Goal: Communication & Community: Answer question/provide support

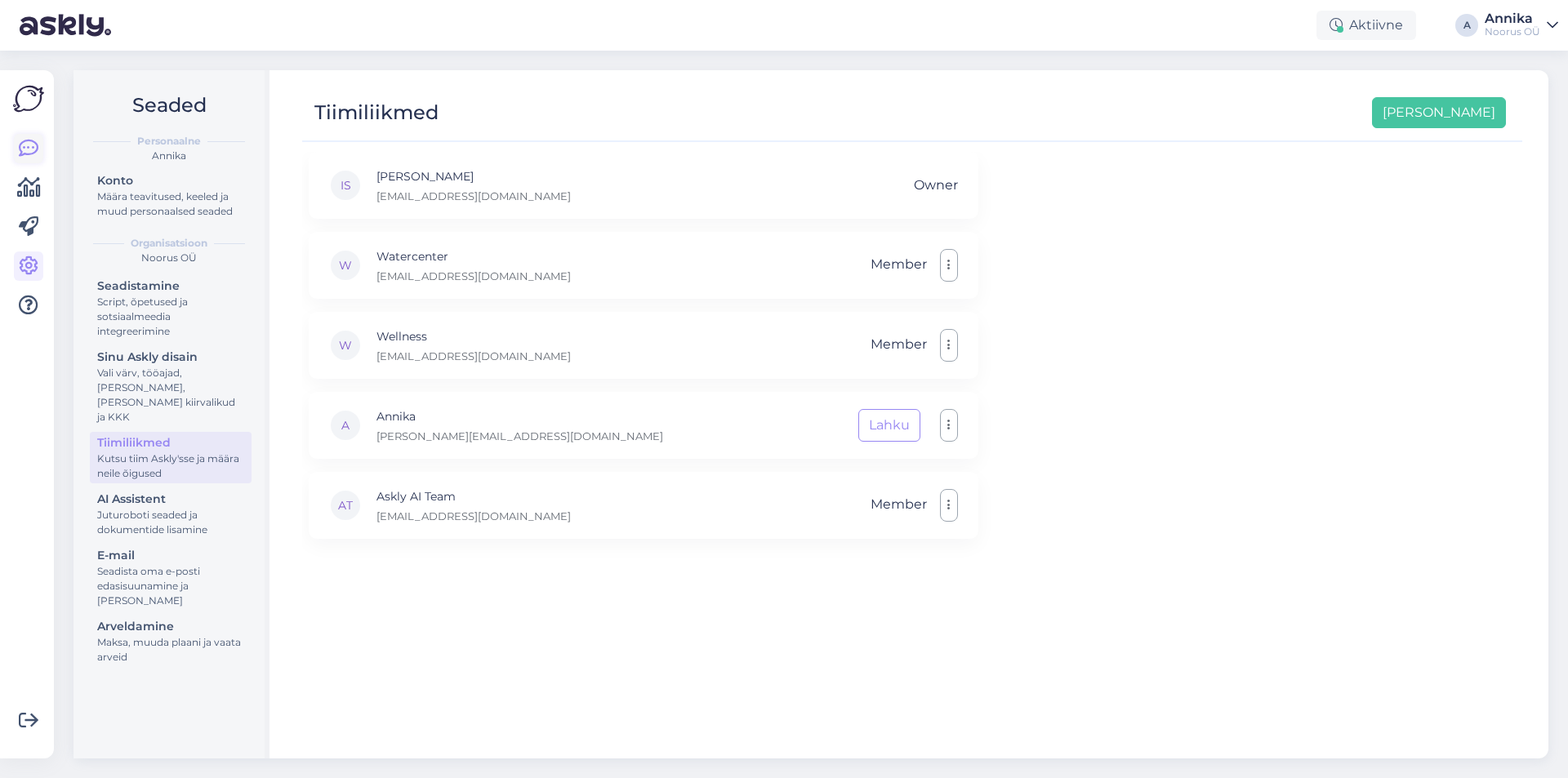
click at [24, 134] on link at bounding box center [28, 149] width 29 height 29
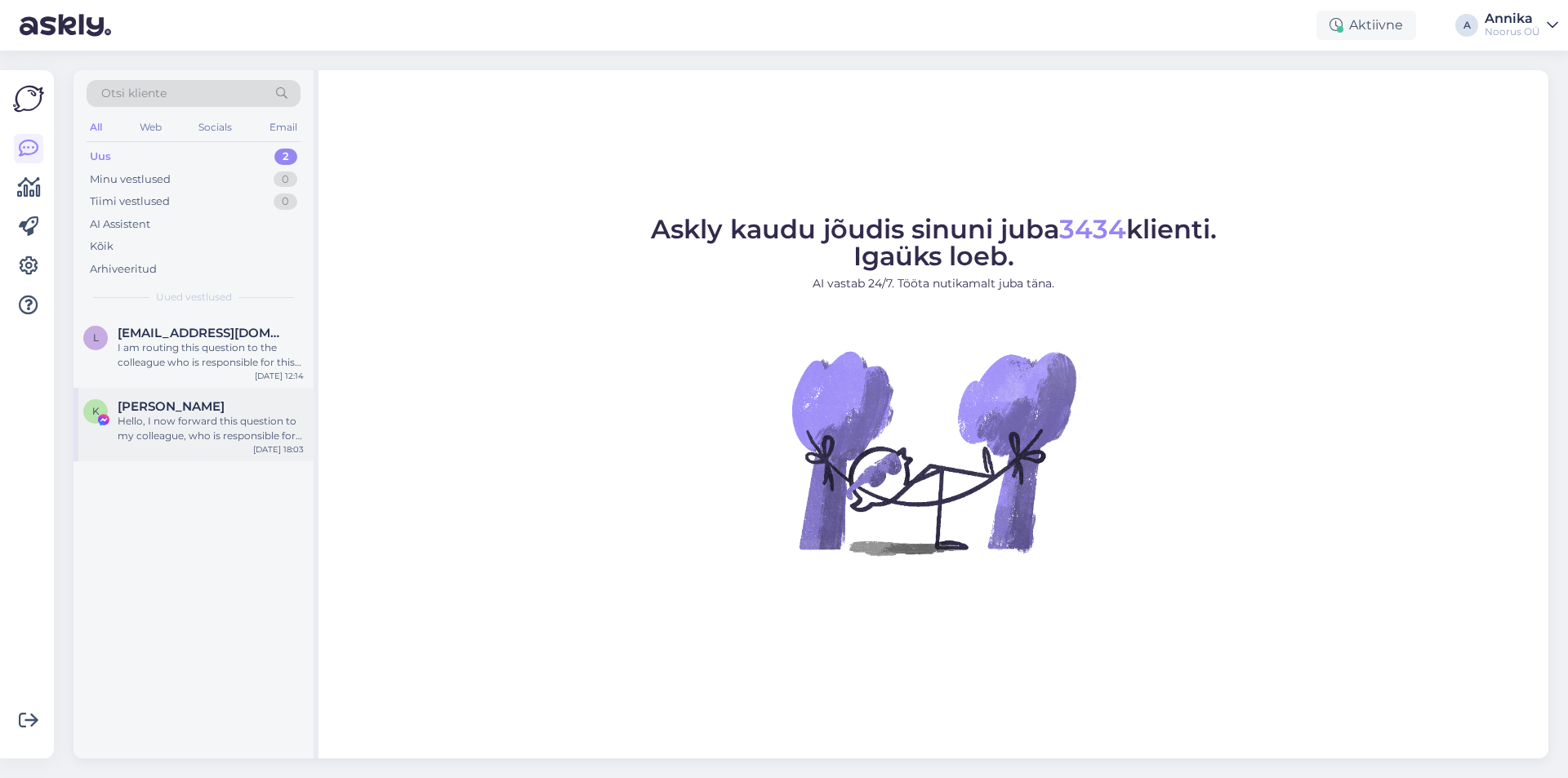
click at [181, 443] on div "Hello, I now forward this question to my colleague, who is responsible for this…" at bounding box center [210, 428] width 187 height 29
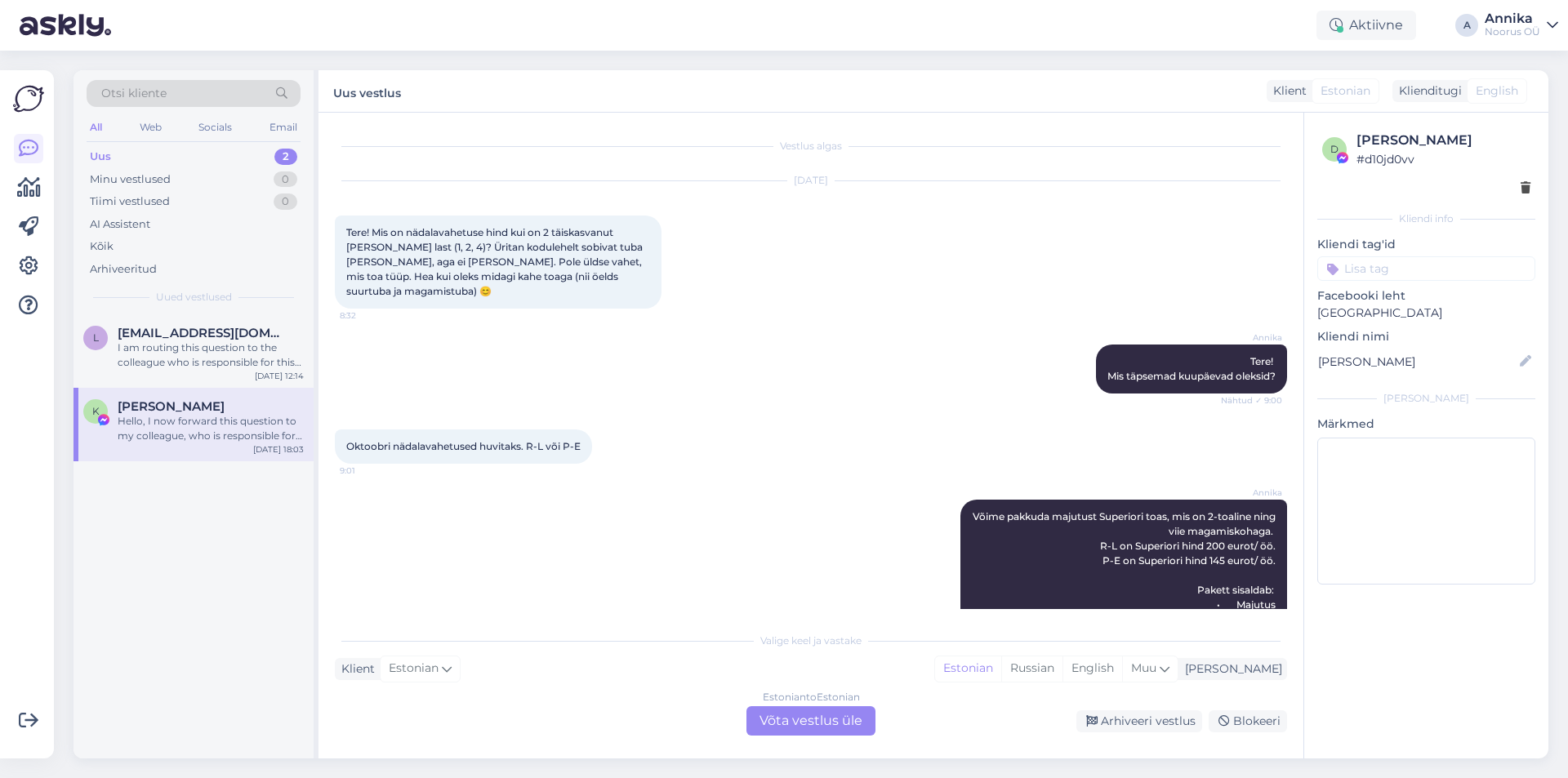
scroll to position [651, 0]
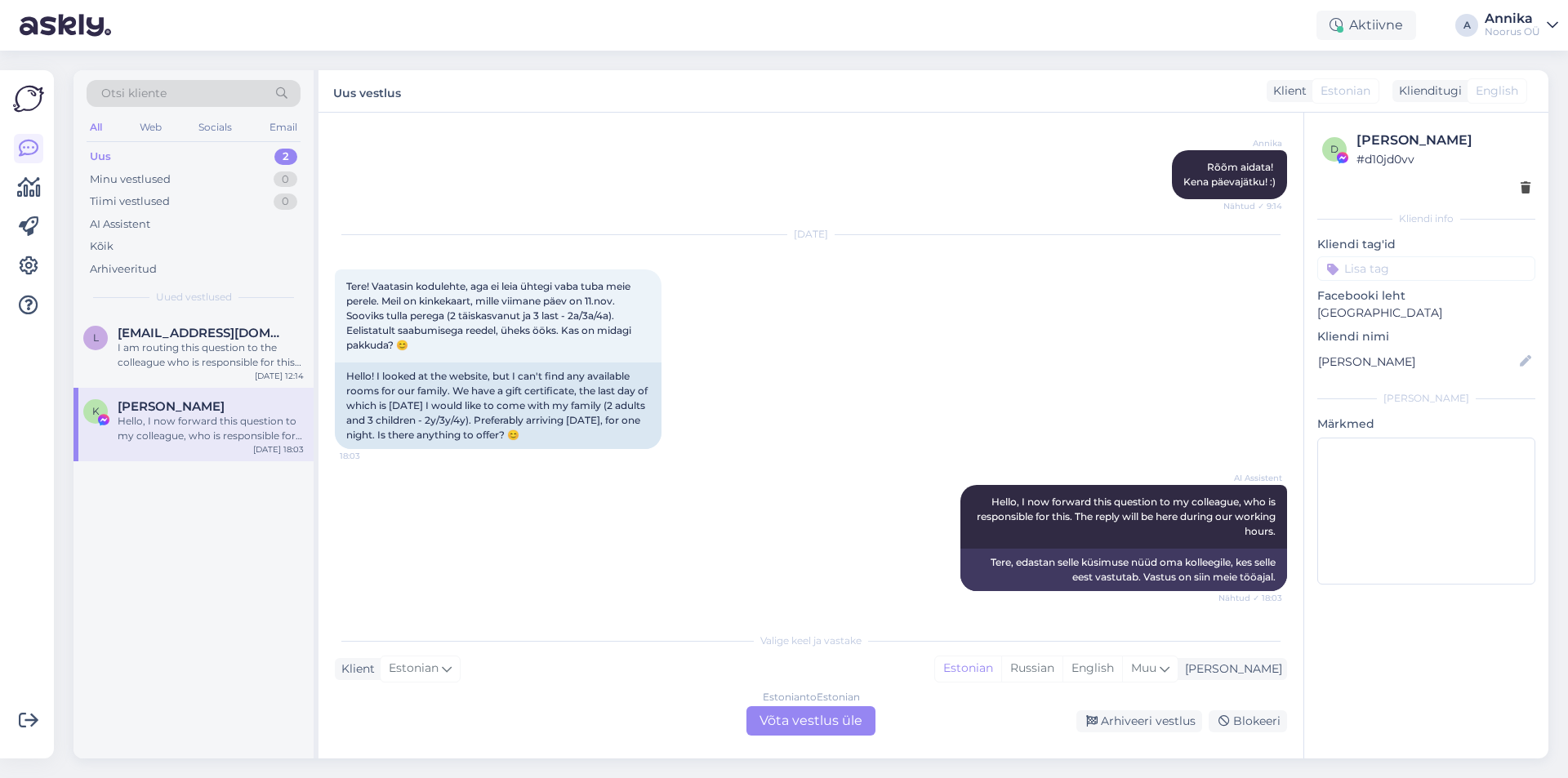
click at [846, 716] on div "Estonian to Estonian Võta vestlus üle" at bounding box center [811, 721] width 129 height 29
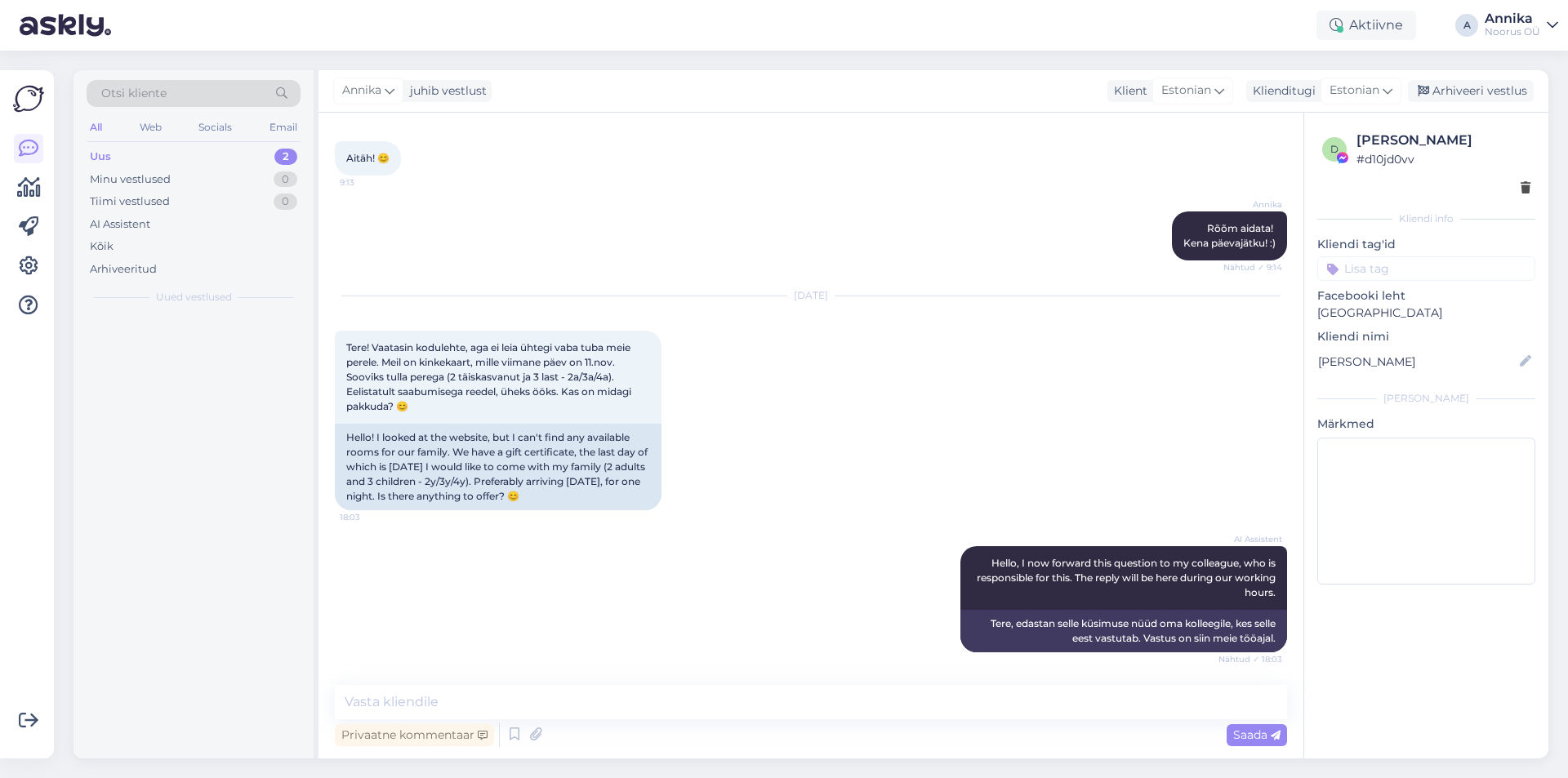
scroll to position [590, 0]
click at [1033, 695] on textarea at bounding box center [811, 701] width 952 height 34
click at [728, 405] on div "[DATE] Tere! Vaatasin kodulehte, aga ei leia ühtegi vaba tuba meie perele. Meil…" at bounding box center [811, 403] width 952 height 250
click at [428, 693] on textarea "To enrich screen reader interactions, please activate Accessibility in Grammarl…" at bounding box center [811, 701] width 952 height 34
paste textarea "Tere! Täname Teid huvi tundmast meie hotelli teenuste vastu! Saame Teile pakkud…"
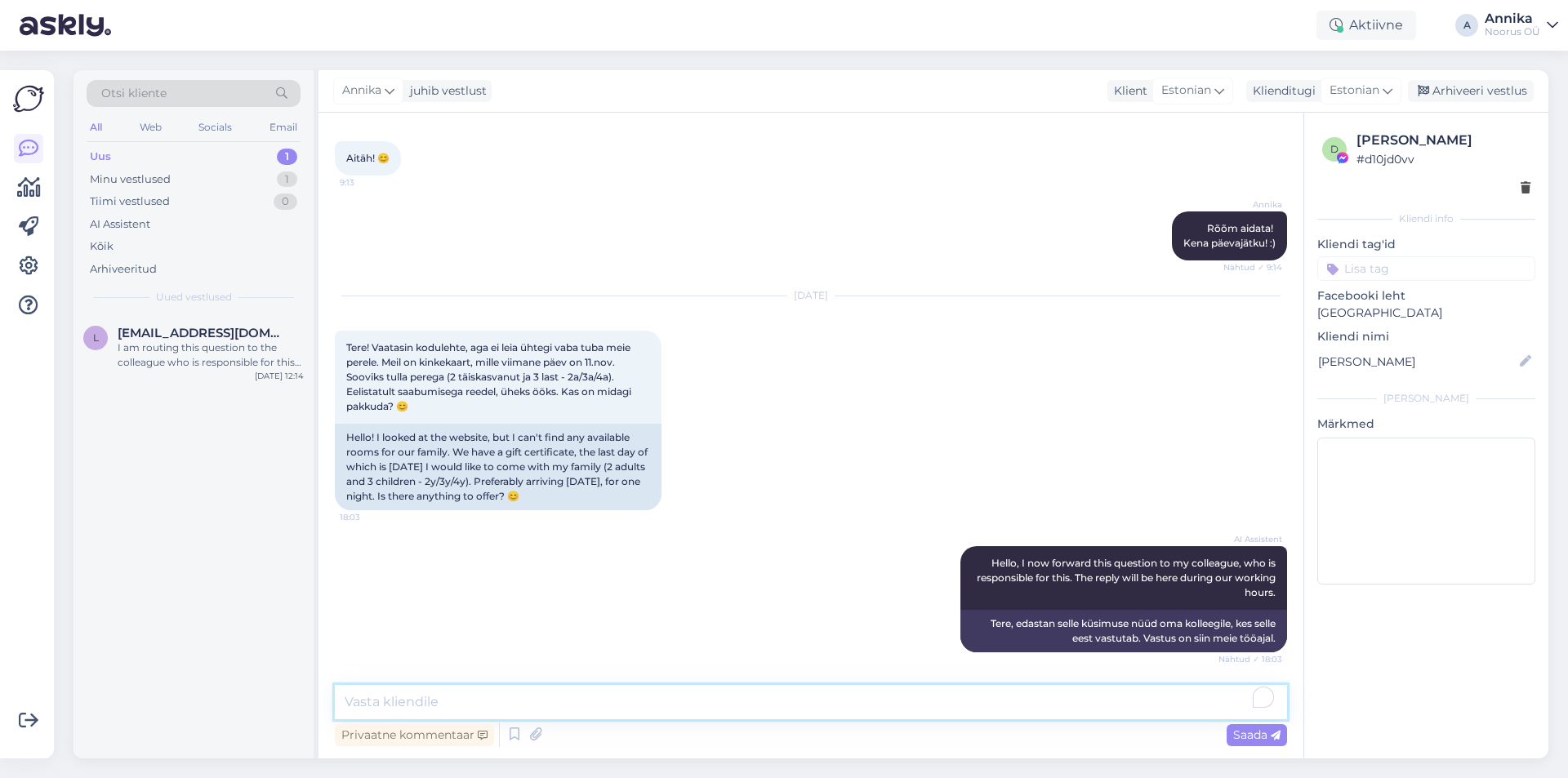
type textarea "Tere! Täname Teid huvi tundmast meie hotelli teenuste vastu! Saame Teile pakkud…"
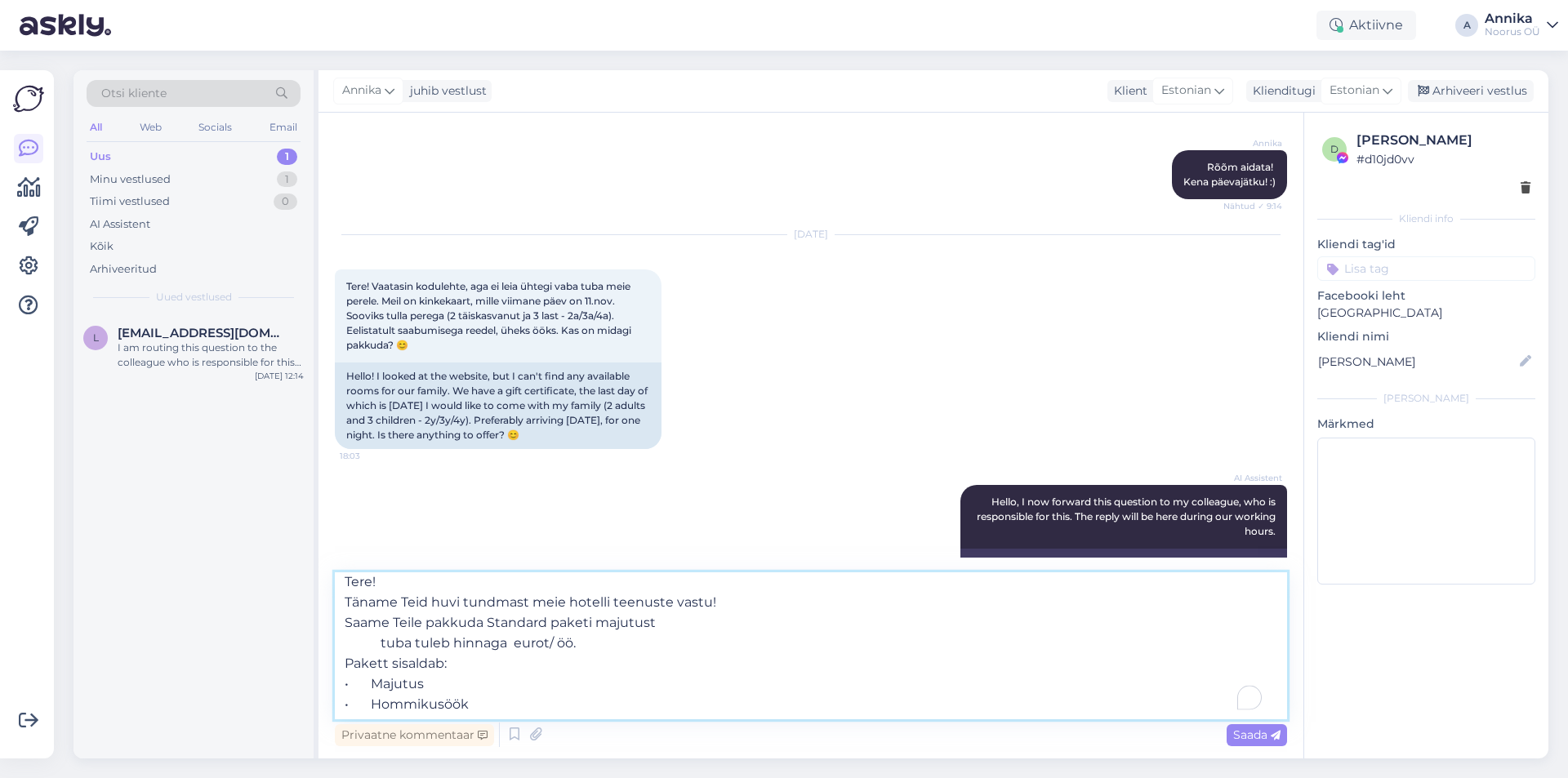
scroll to position [0, 0]
click at [535, 586] on textarea "Tere! Täname Teid huvi tundmast meie hotelli teenuste vastu! Saame Teile pakkud…" at bounding box center [811, 646] width 952 height 147
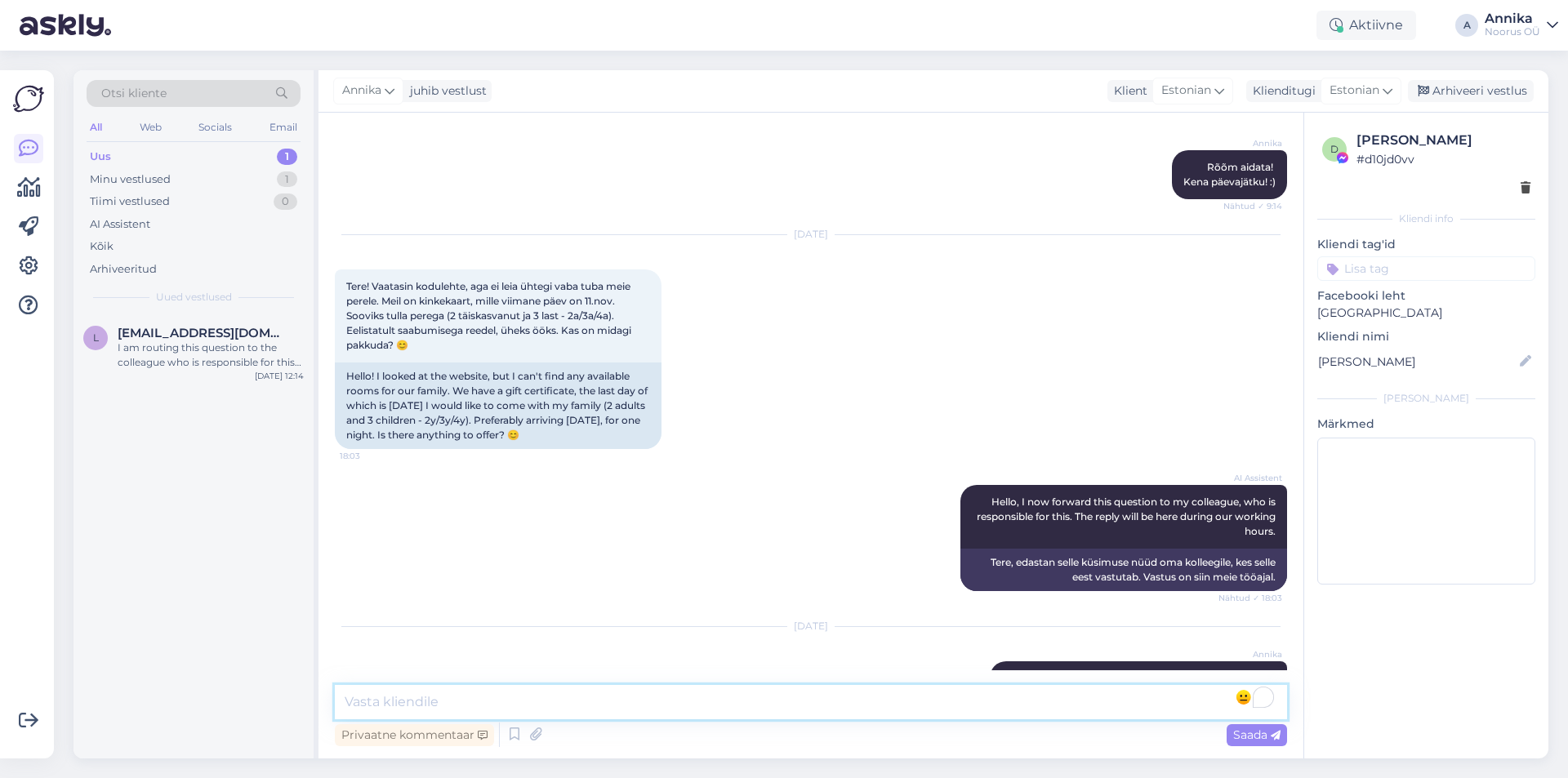
scroll to position [841, 0]
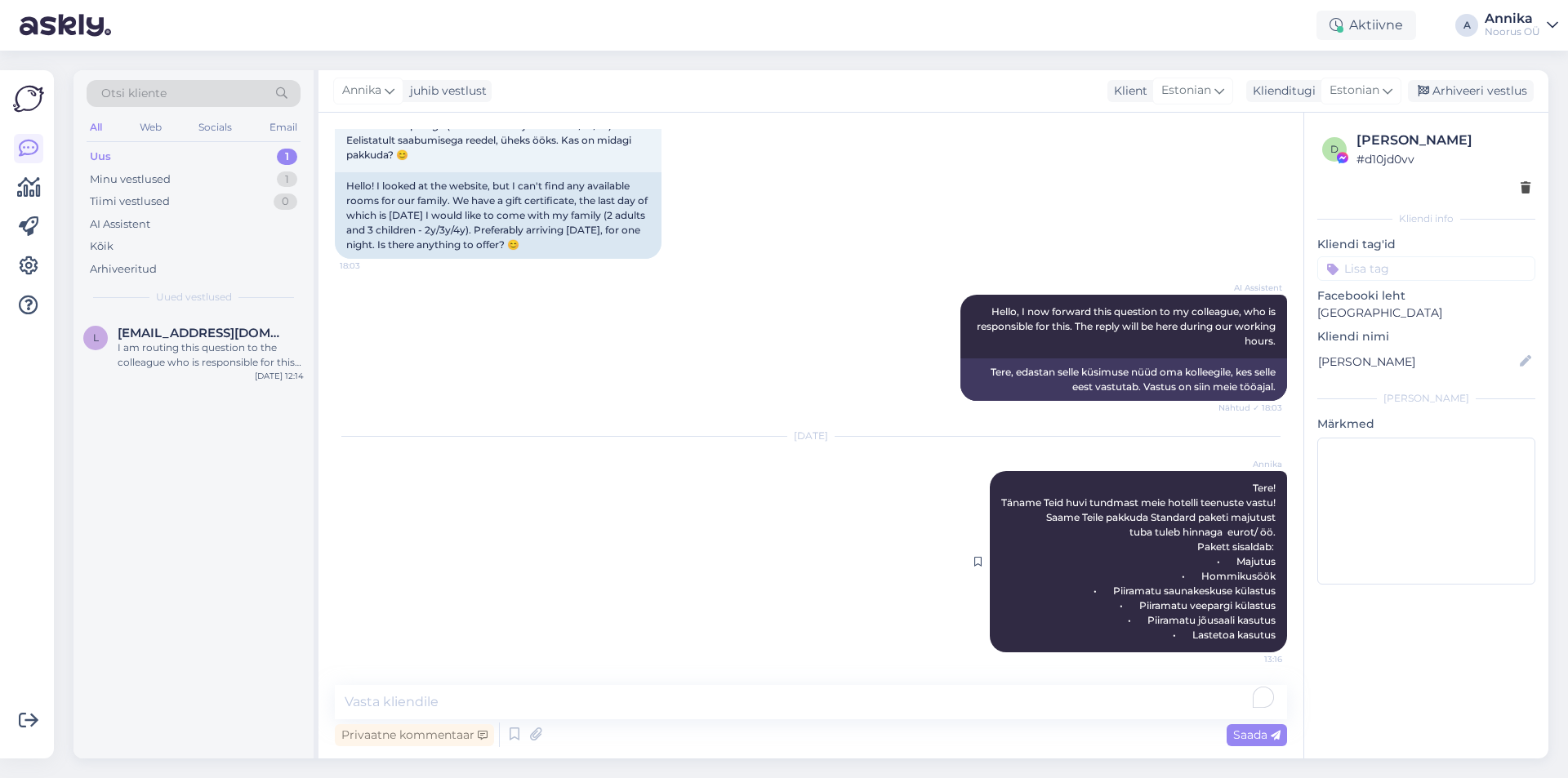
click at [1233, 561] on span "Tere! Täname Teid huvi tundmast meie hotelli teenuste vastu! Saame Teile pakkud…" at bounding box center [1138, 560] width 275 height 159
drag, startPoint x: 1233, startPoint y: 561, endPoint x: 1105, endPoint y: 727, distance: 209.6
click at [1109, 728] on div "Privaatne kommentaar Saada" at bounding box center [811, 735] width 952 height 31
click at [1085, 725] on div "Privaatne kommentaar Saada" at bounding box center [811, 735] width 952 height 31
click at [415, 692] on textarea "To enrich screen reader interactions, please activate Accessibility in Grammarl…" at bounding box center [811, 701] width 952 height 34
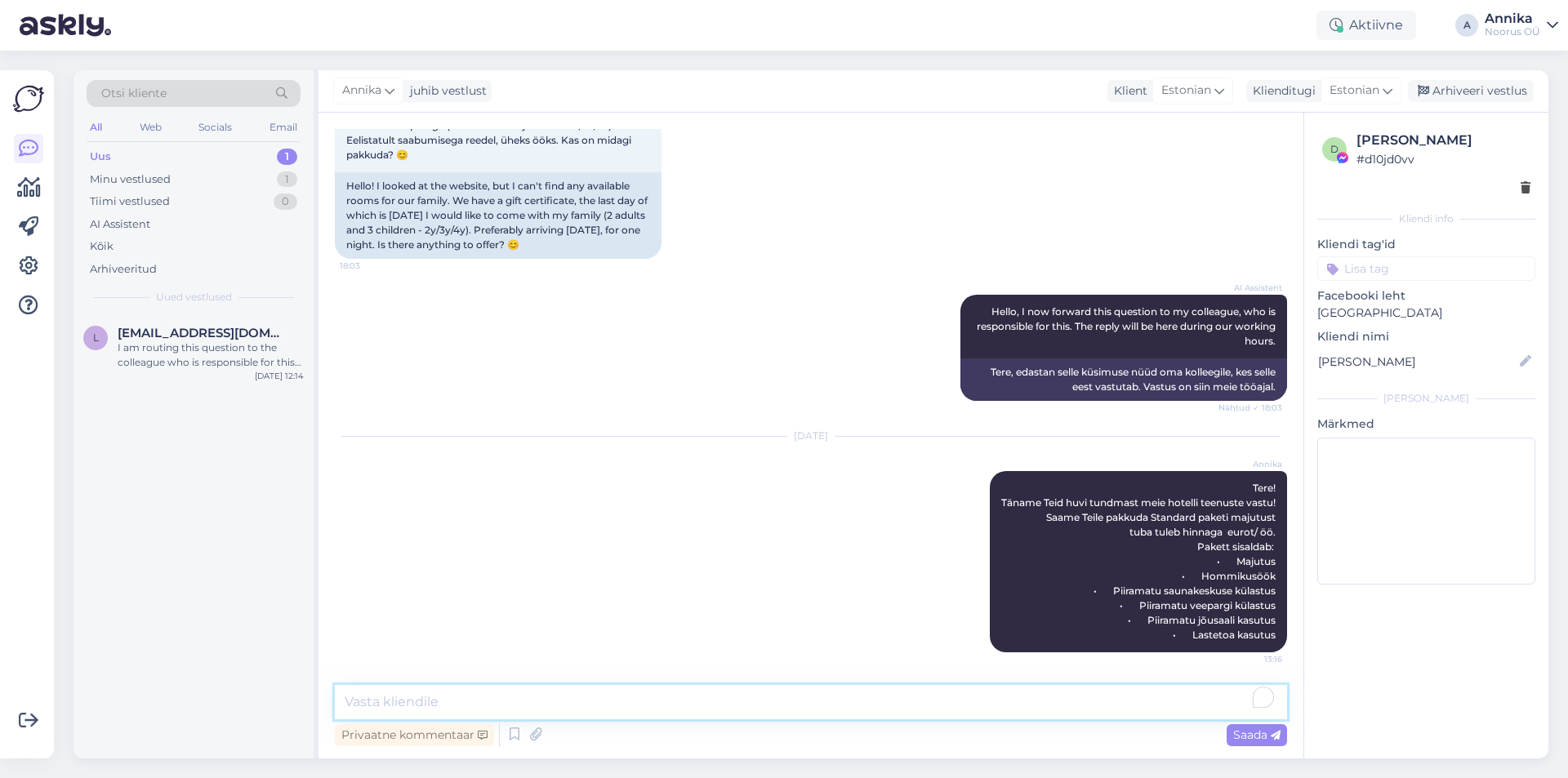
paste textarea "Tere! Täname Teid huvi tundmast meie hotelli teenuste vastu! Saame Teile pakkud…"
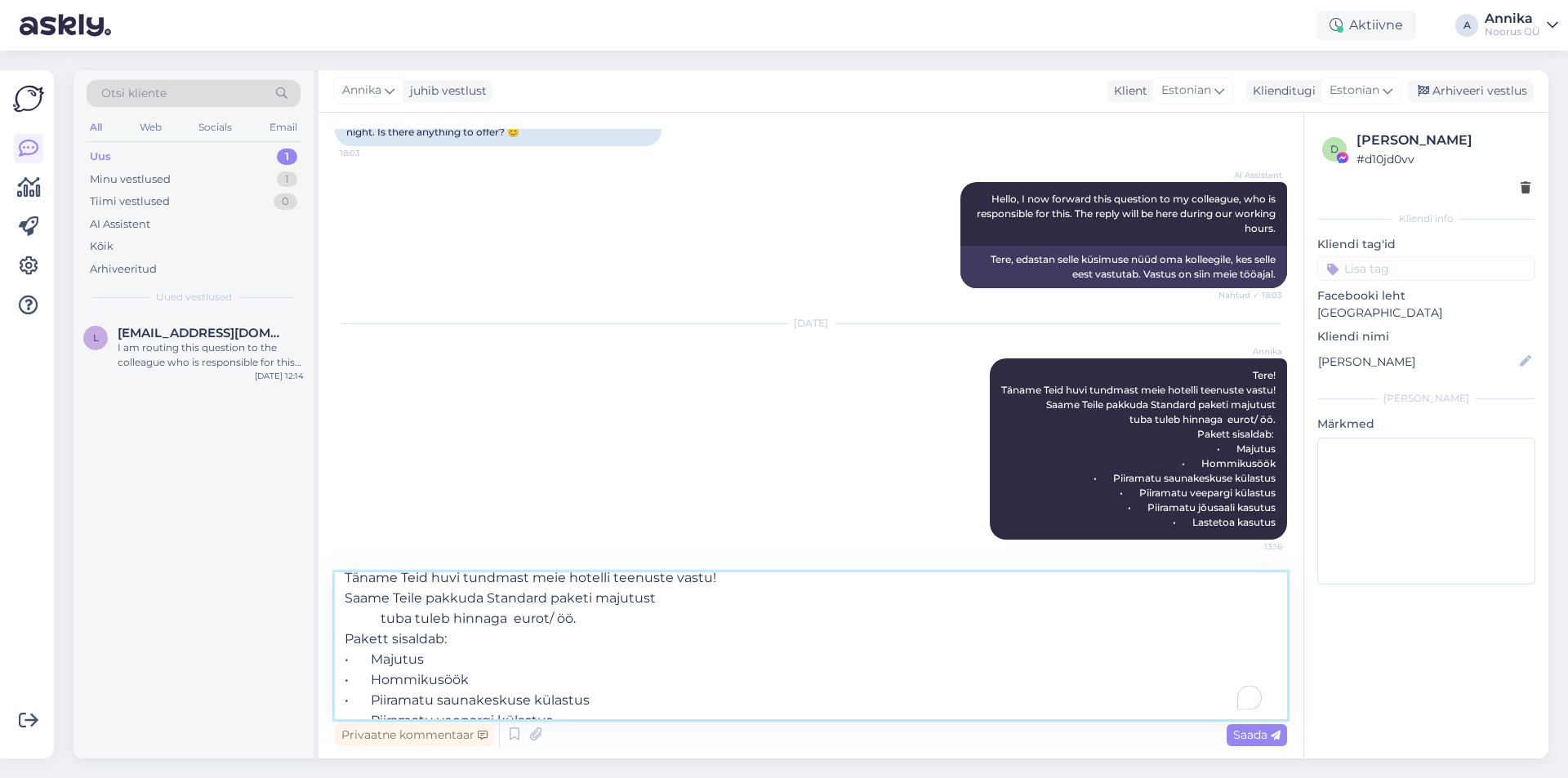
scroll to position [0, 0]
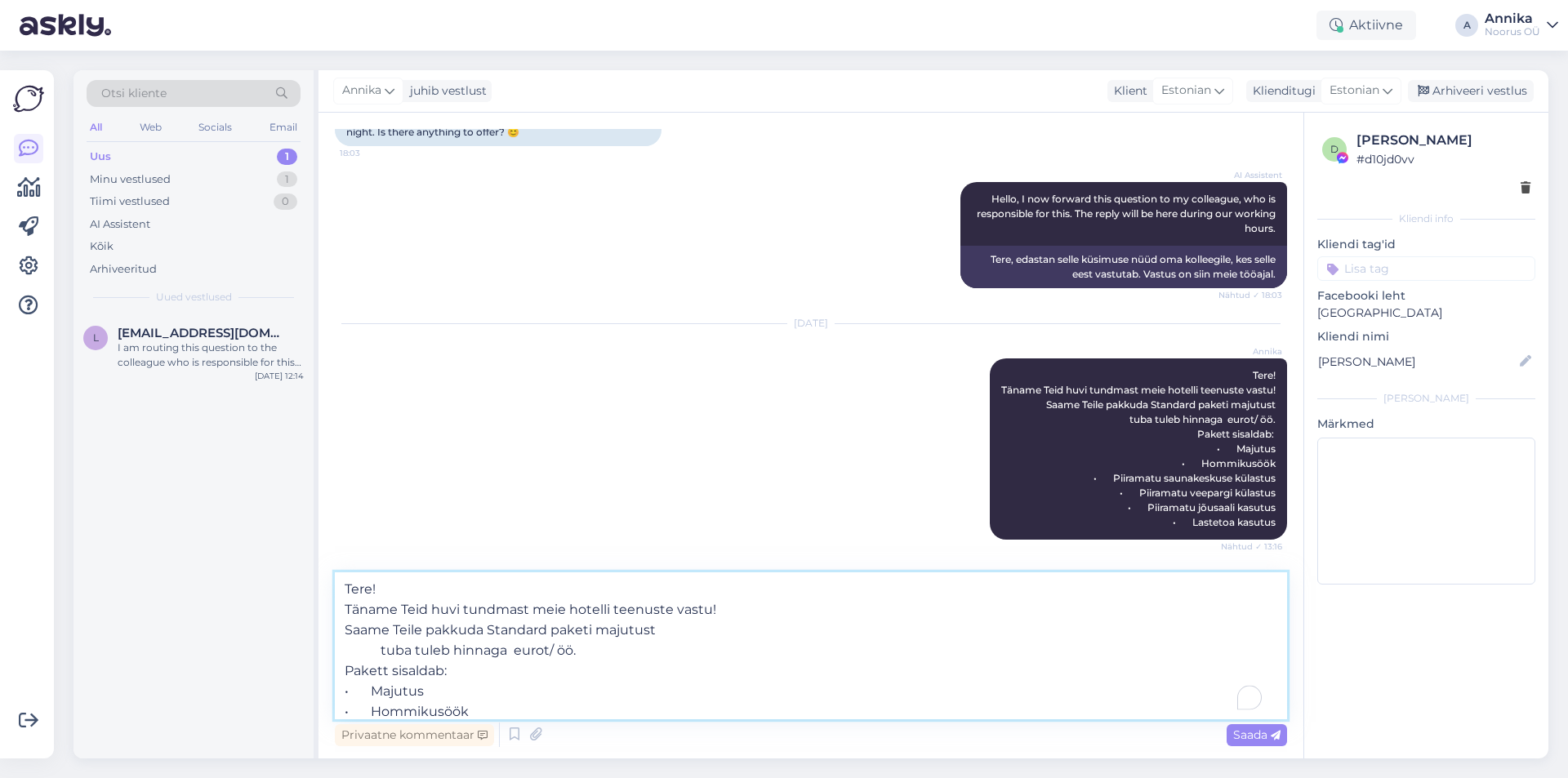
click at [403, 586] on textarea "Tere! Täname Teid huvi tundmast meie hotelli teenuste vastu! Saame Teile pakkud…" at bounding box center [811, 646] width 952 height 147
click at [745, 626] on textarea "Tere! Täname Teid huvi tundmast meie hotelli teenuste vastu! Saame Teile pakkud…" at bounding box center [811, 646] width 952 height 147
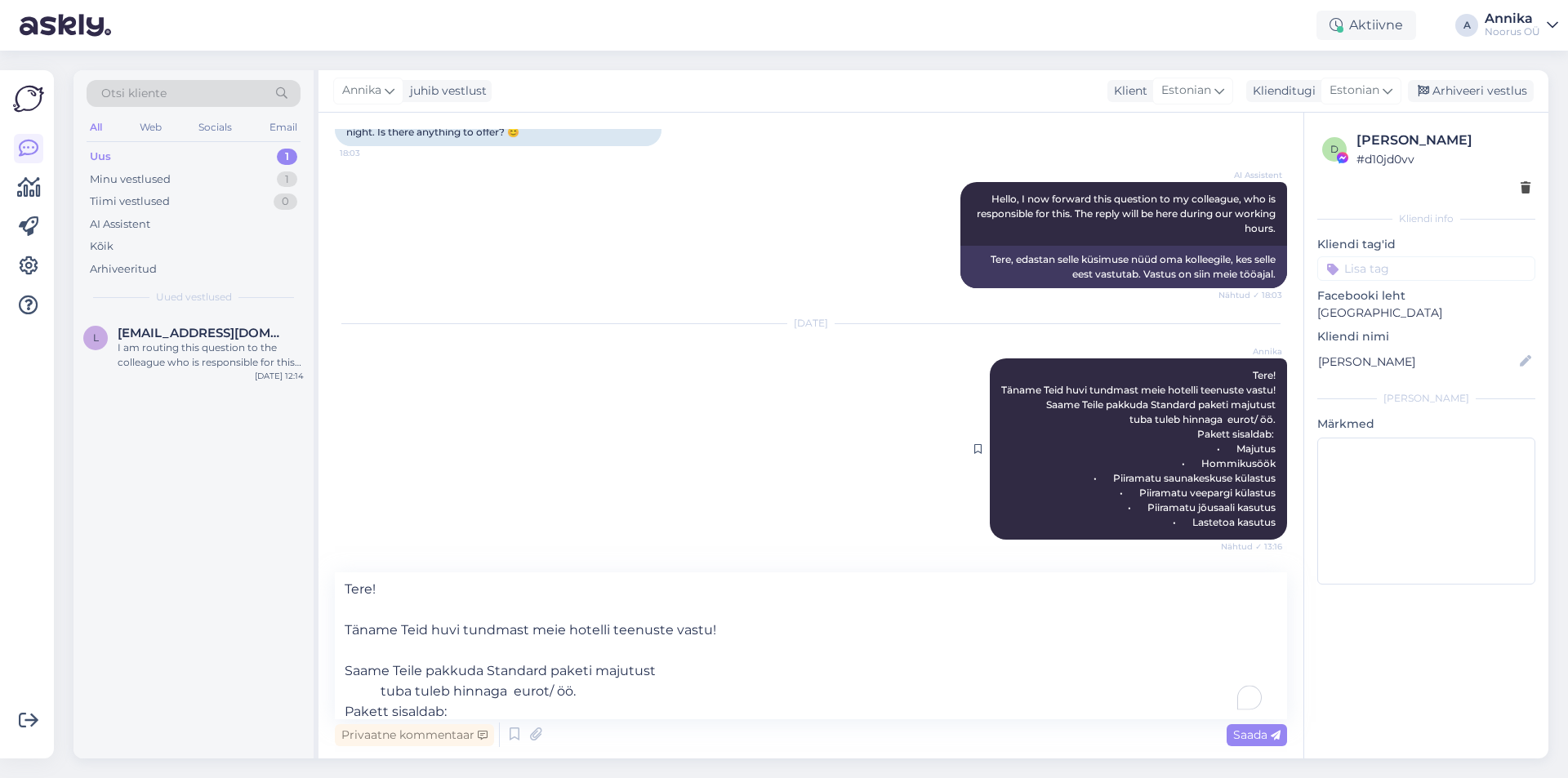
click at [1173, 447] on div "[PERSON_NAME]! Täname Teid huvi tundmast meie hotelli teenuste vastu! Saame Tei…" at bounding box center [1138, 448] width 297 height 181
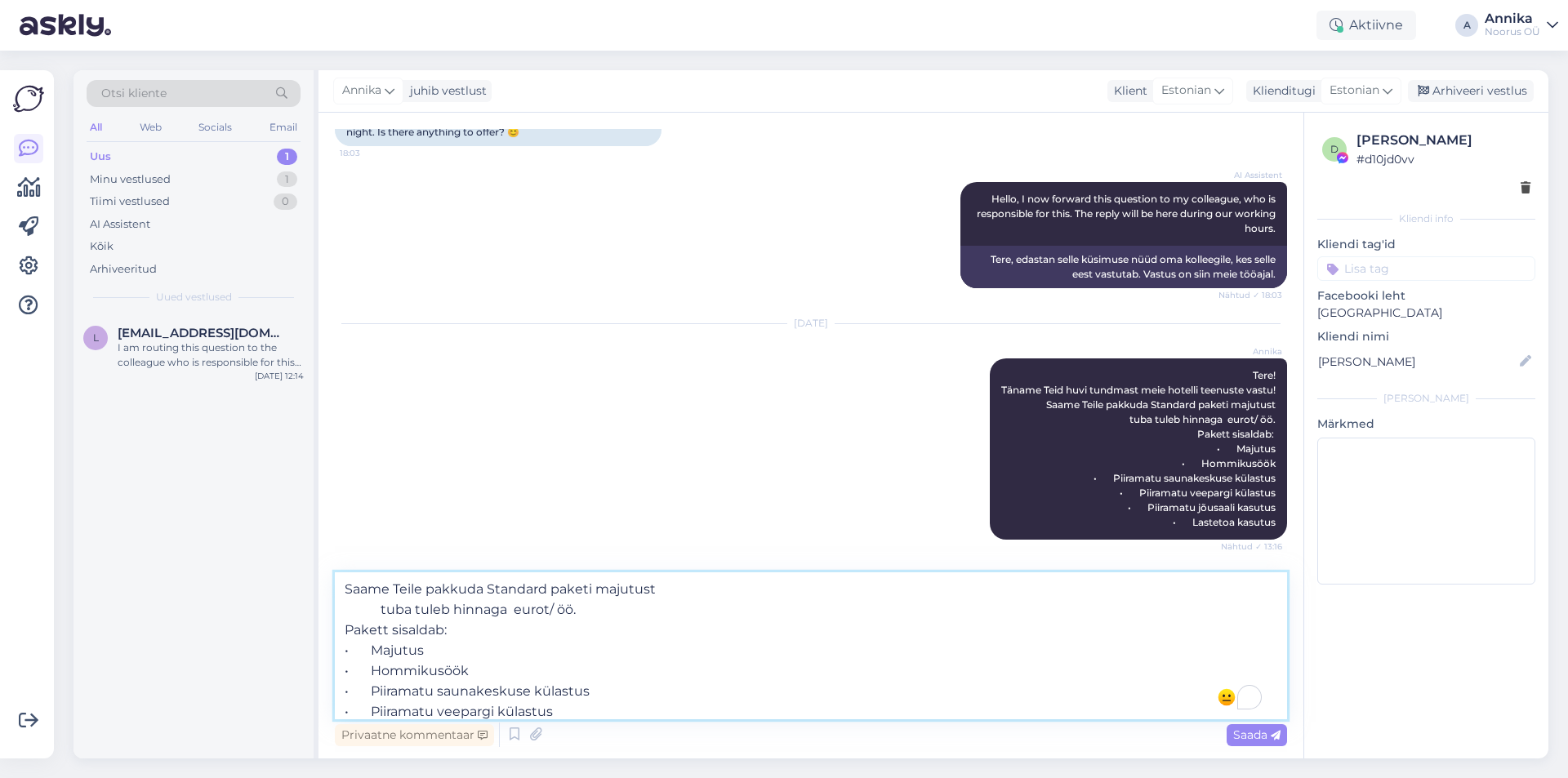
drag, startPoint x: 382, startPoint y: 609, endPoint x: 332, endPoint y: 617, distance: 50.6
click at [332, 617] on div "Vestlus algas [DATE] Tere! Mis on nädalavahetuse hind kui on 2 täiskasvanut [PE…" at bounding box center [810, 435] width 984 height 646
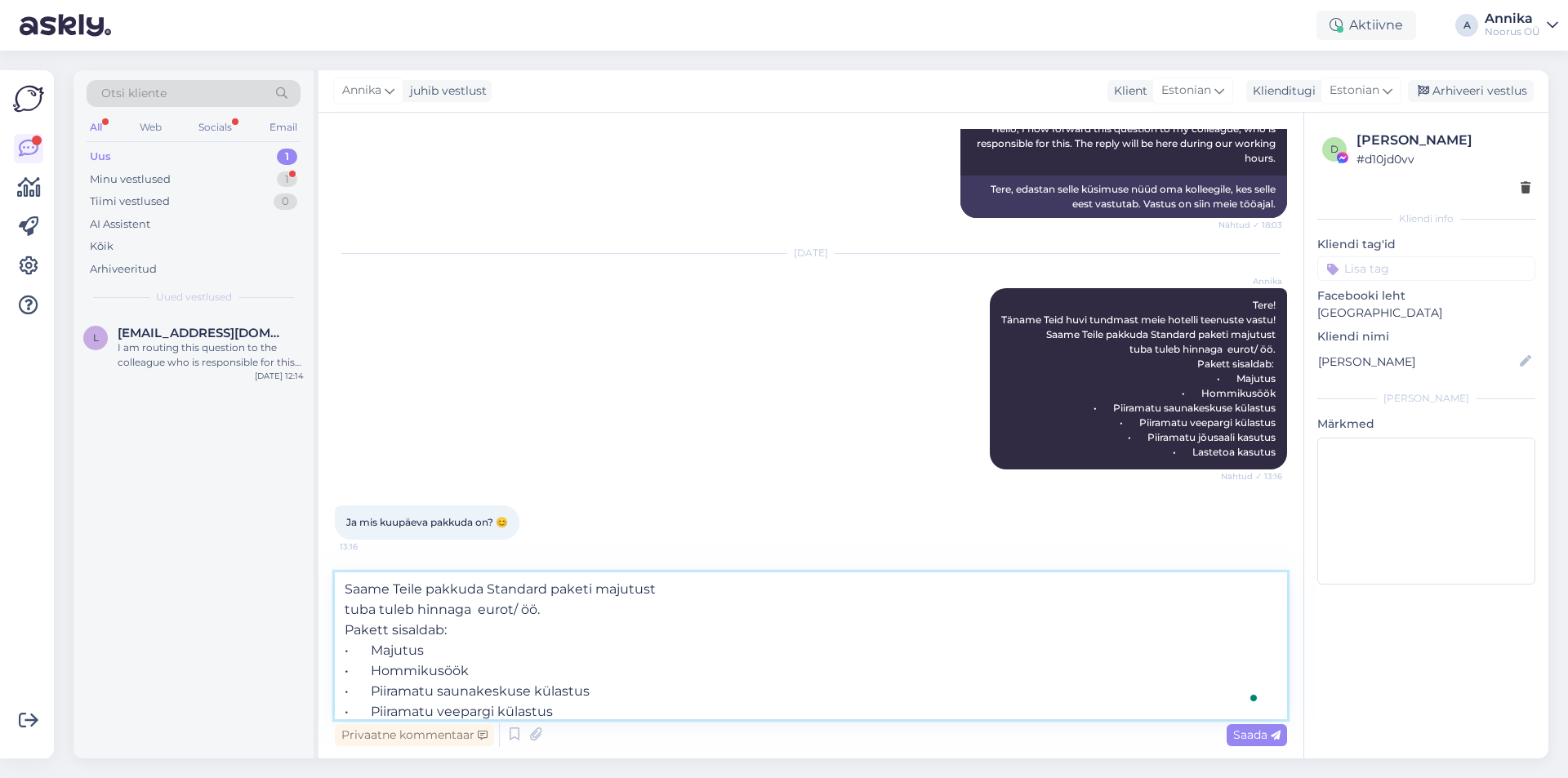
type textarea "Tere! Täname Teid huvi tundmast meie hotelli teenuste vastu! Saame Teile pakkud…"
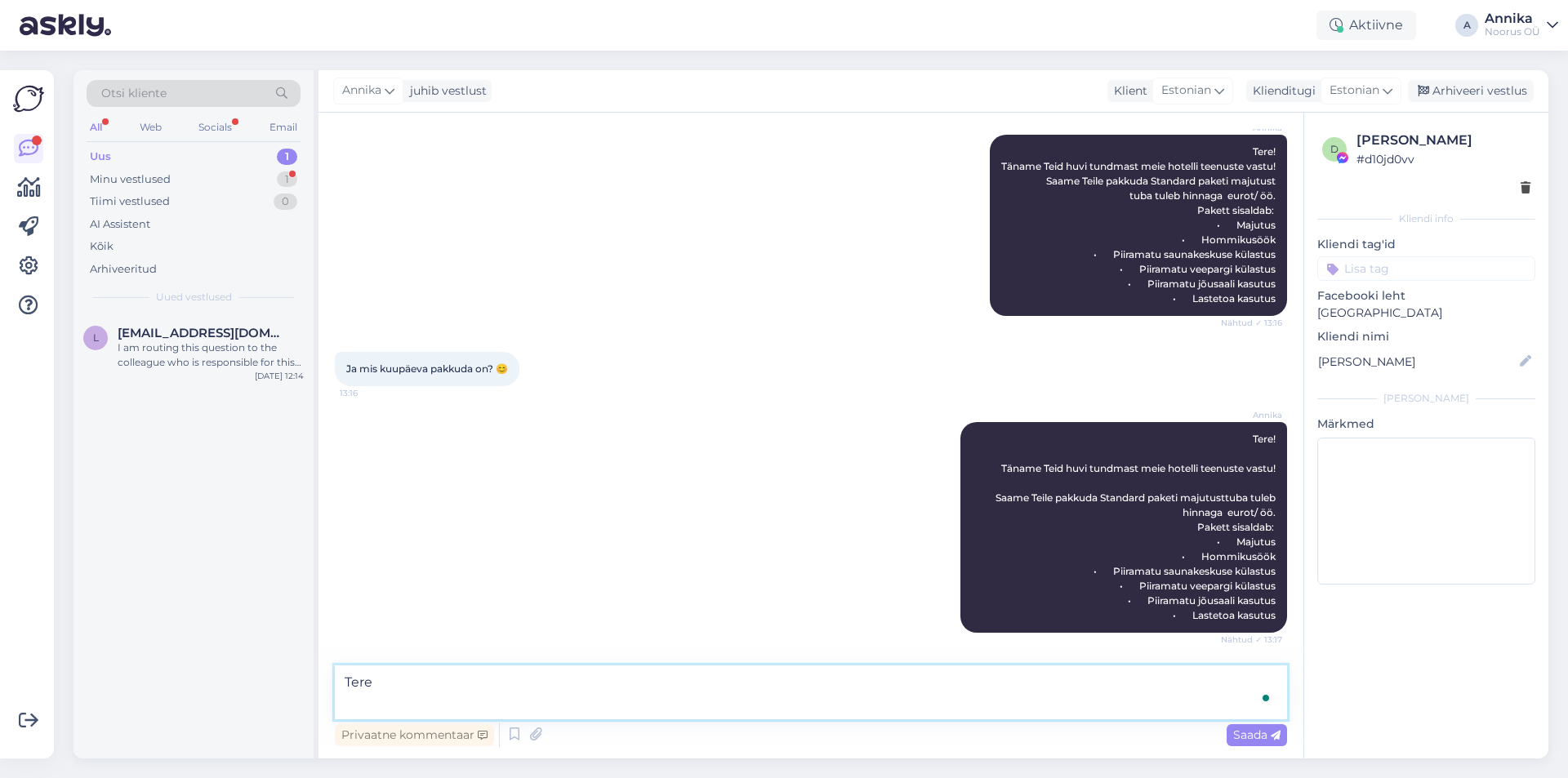
scroll to position [1158, 0]
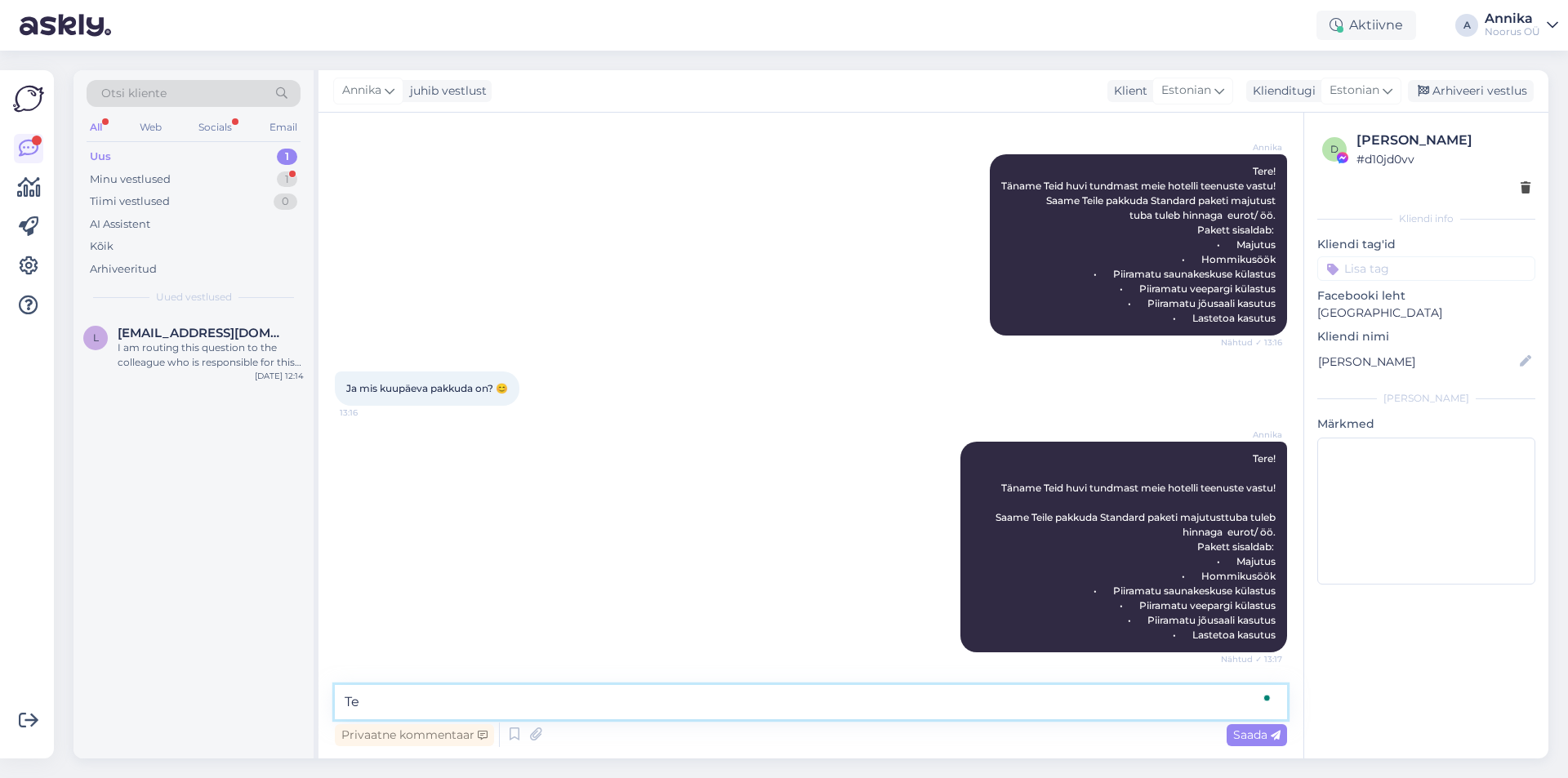
type textarea "T"
paste textarea "Tere! Täname Teid huvi tundmast meie hotelli teenuste vastu! Saame Teile pakkud…"
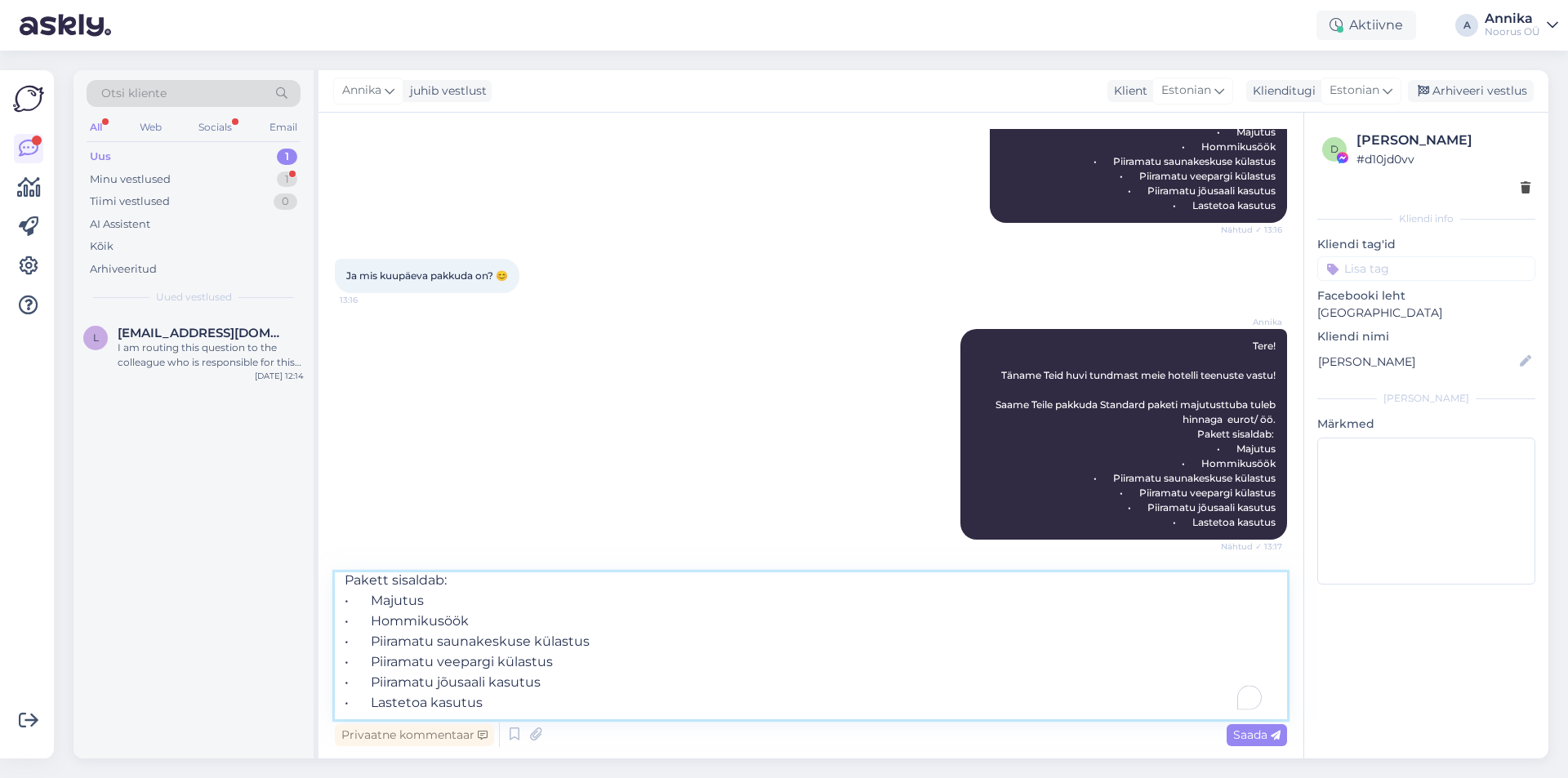
scroll to position [0, 0]
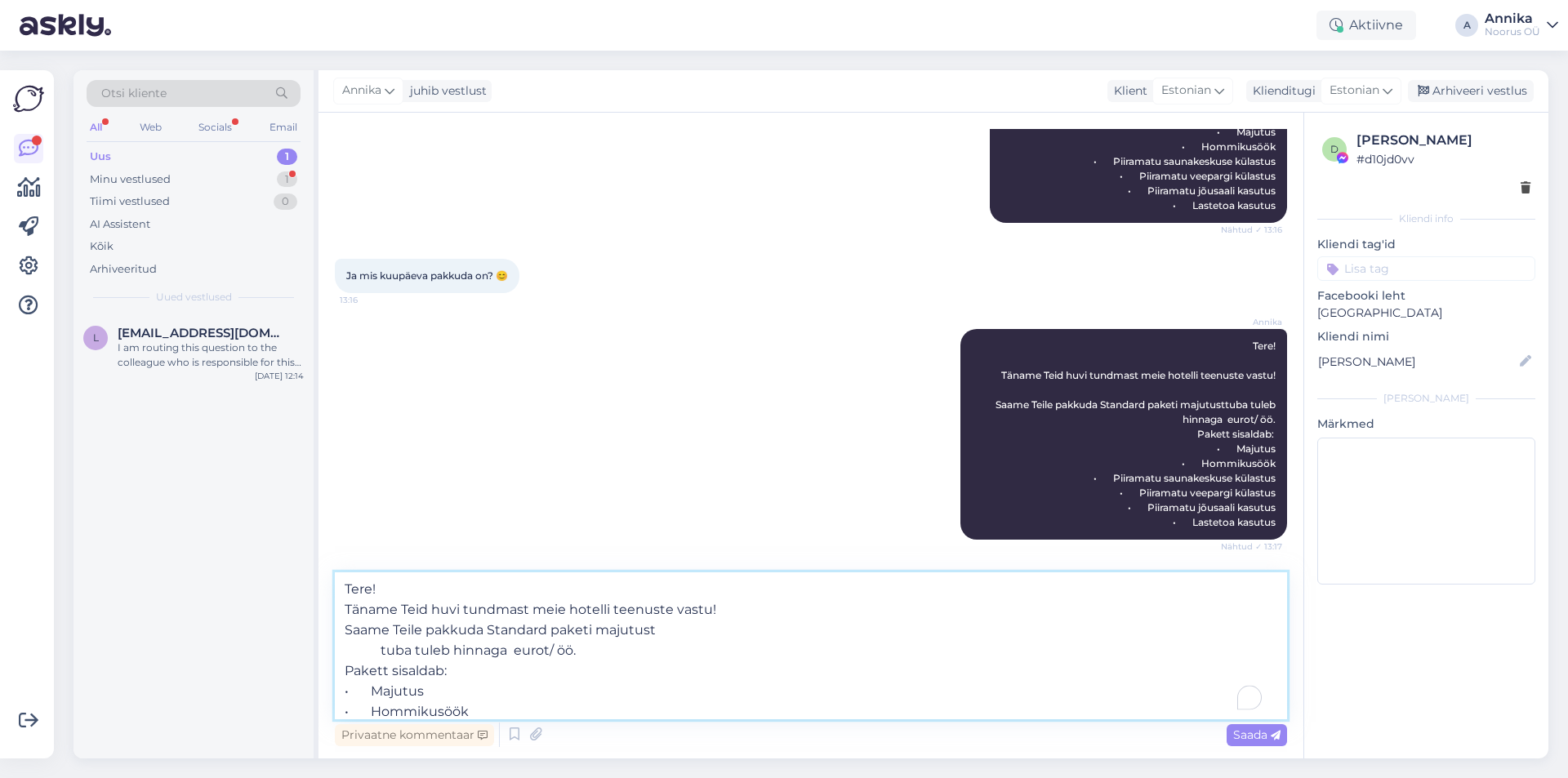
click at [721, 588] on textarea "Tere! Täname Teid huvi tundmast meie hotelli teenuste vastu! Saame Teile pakkud…" at bounding box center [811, 646] width 952 height 147
click at [742, 630] on textarea "Tere! Täname Teid huvi tundmast meie hotelli teenuste vastu! Saame Teile pakkud…" at bounding box center [811, 646] width 952 height 147
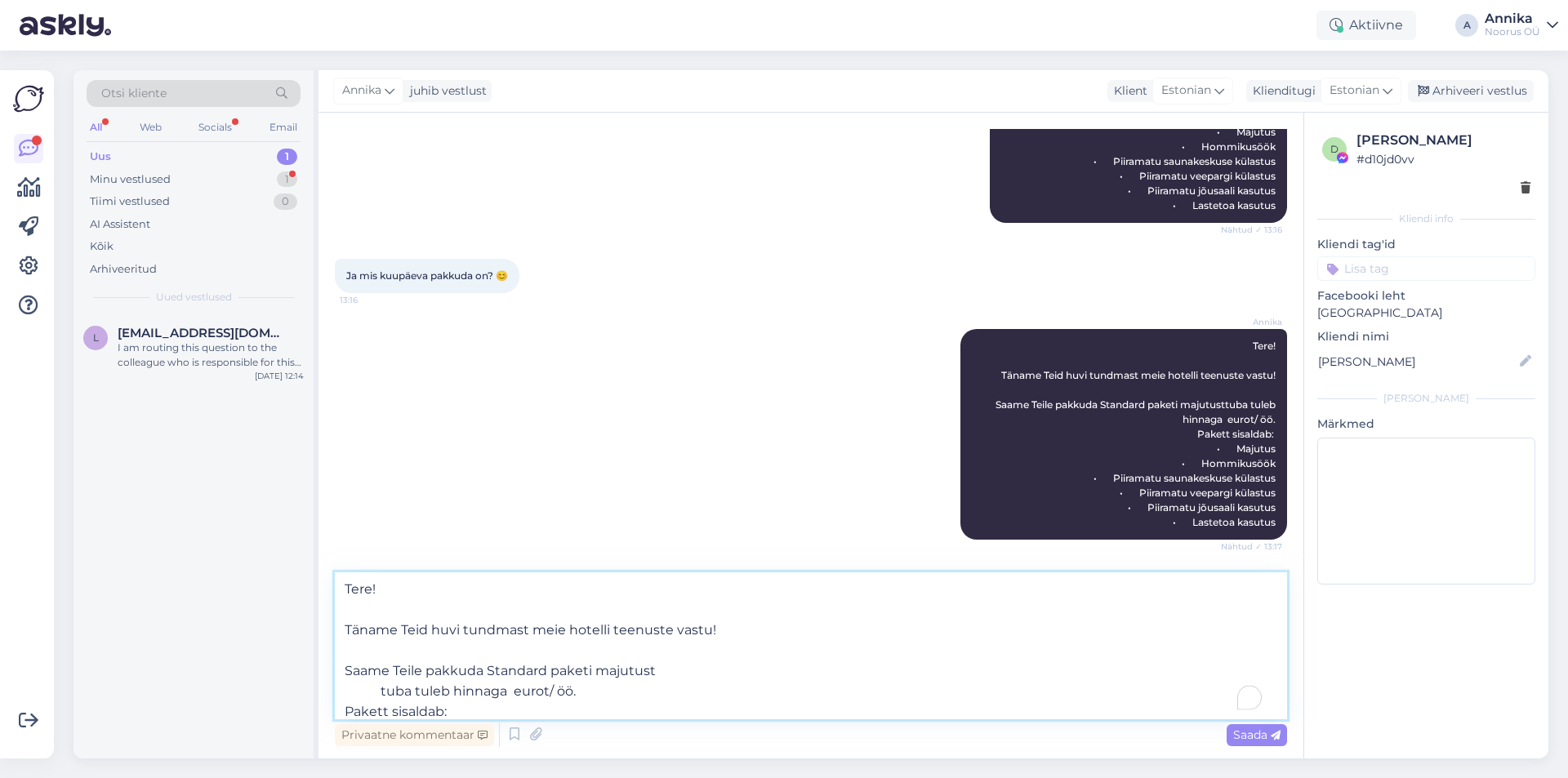
click at [375, 689] on textarea "Tere! Täname Teid huvi tundmast meie hotelli teenuste vastu! Saame Teile pakkud…" at bounding box center [811, 646] width 952 height 147
click at [408, 692] on textarea "Tere! Täname Teid huvi tundmast meie hotelli teenuste vastu! Saame Teile pakkud…" at bounding box center [811, 646] width 952 height 147
click at [531, 694] on textarea "Tere! Täname Teid huvi tundmast meie hotelli teenuste vastu! Saame Teile pakkud…" at bounding box center [811, 646] width 952 height 147
click at [598, 695] on textarea "Tere! Täname Teid huvi tundmast meie hotelli teenuste vastu! Saame Teile pakkud…" at bounding box center [811, 646] width 952 height 147
click at [686, 691] on textarea "Tere! Täname Teid huvi tundmast meie hotelli teenuste vastu! Saame Teile pakkud…" at bounding box center [811, 646] width 952 height 147
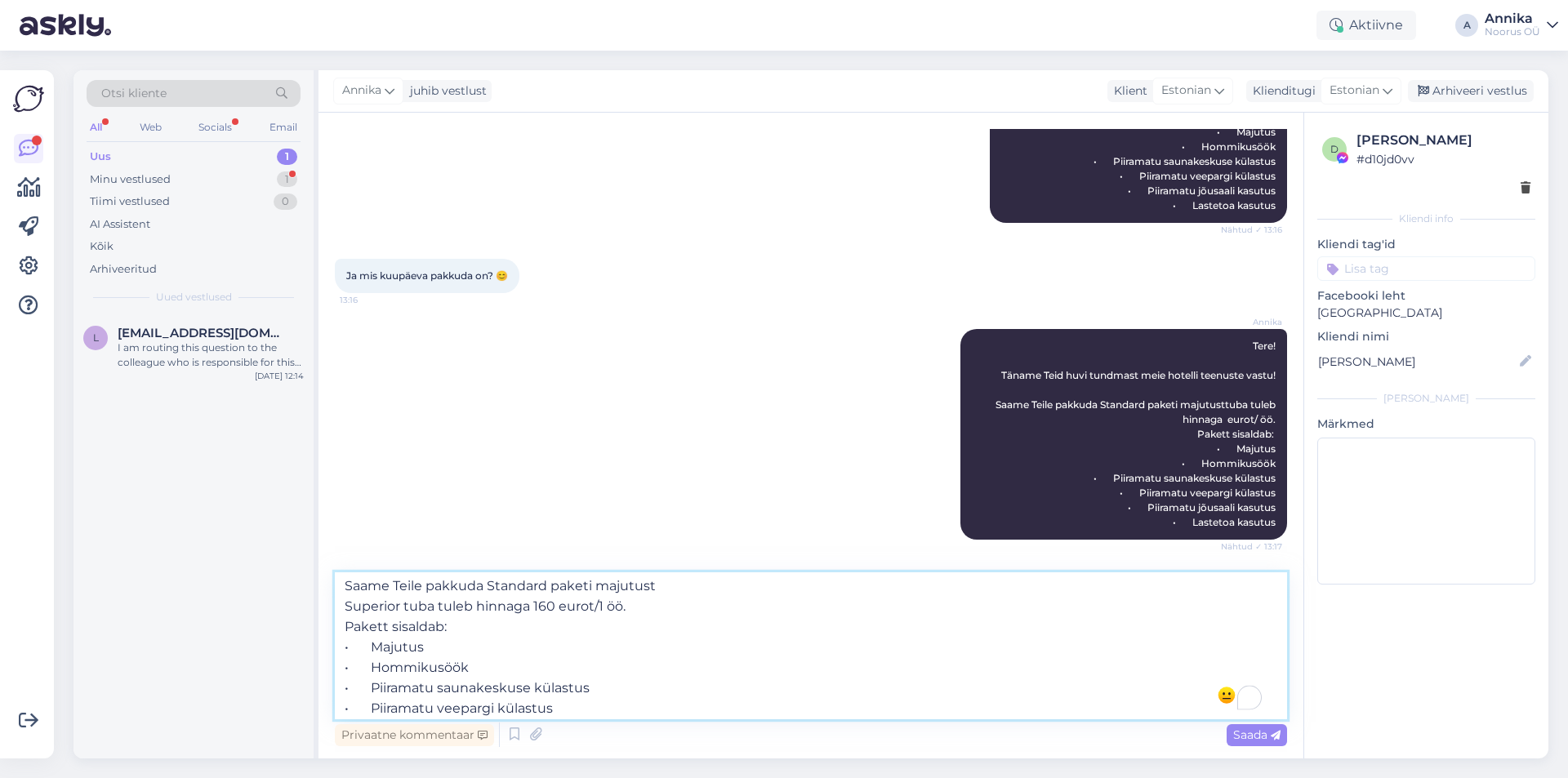
scroll to position [141, 0]
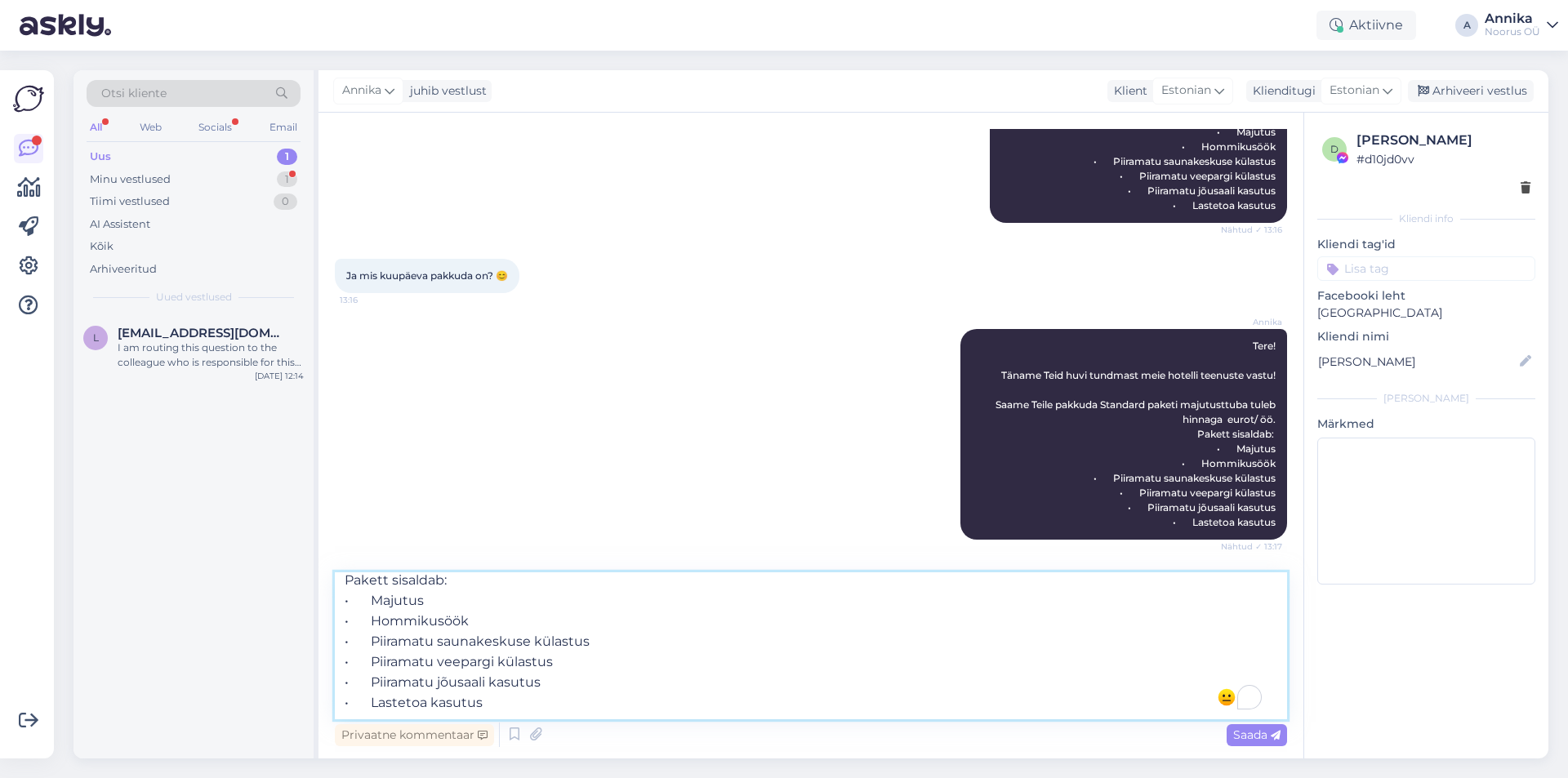
click at [650, 688] on textarea "Tere! Täname Teid huvi tundmast meie hotelli teenuste vastu! Saame Teile pakkud…" at bounding box center [811, 646] width 952 height 147
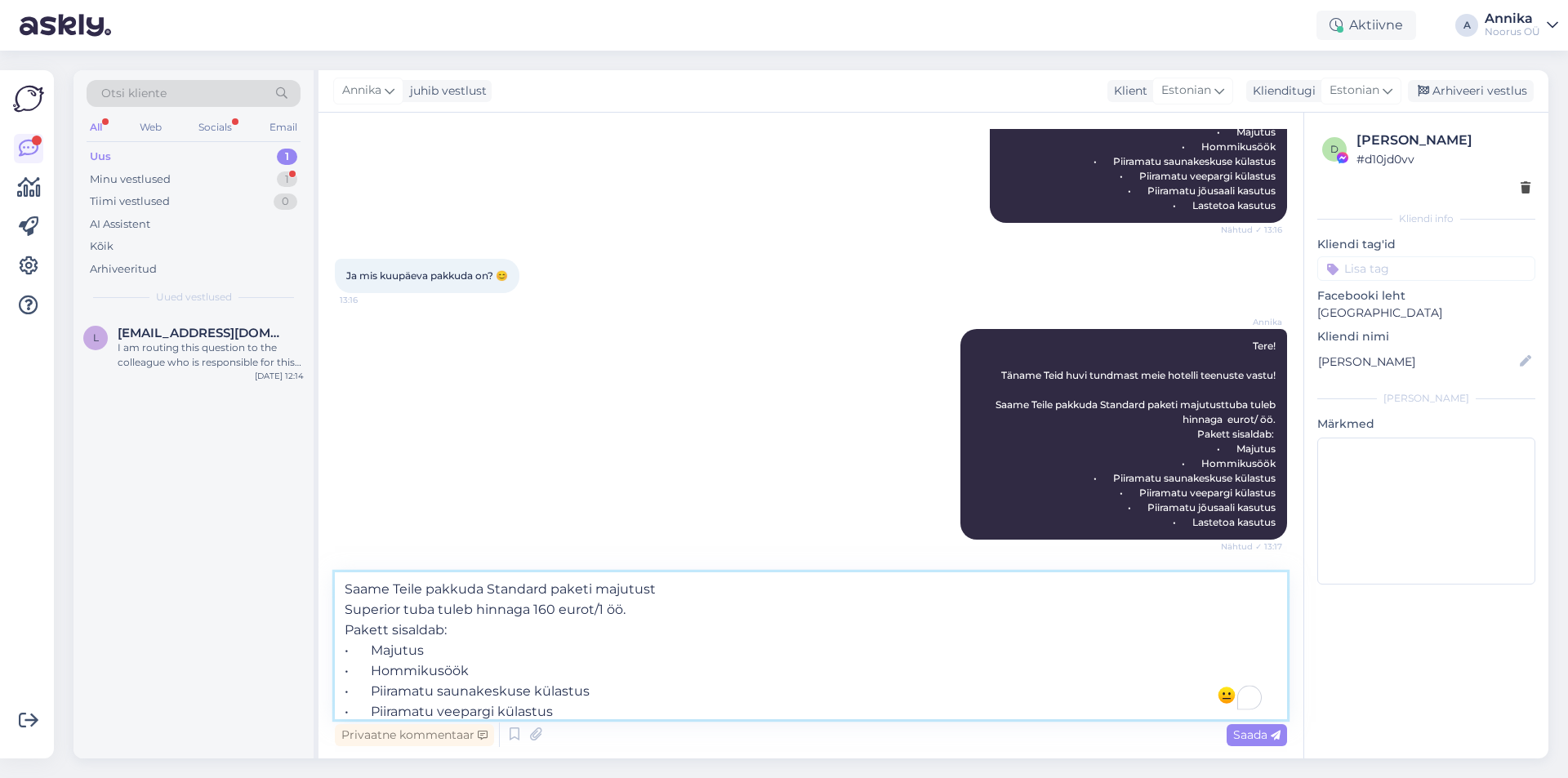
click at [650, 615] on textarea "Tere! Täname Teid huvi tundmast meie hotelli teenuste vastu! Saame Teile pakkud…" at bounding box center [811, 646] width 952 height 147
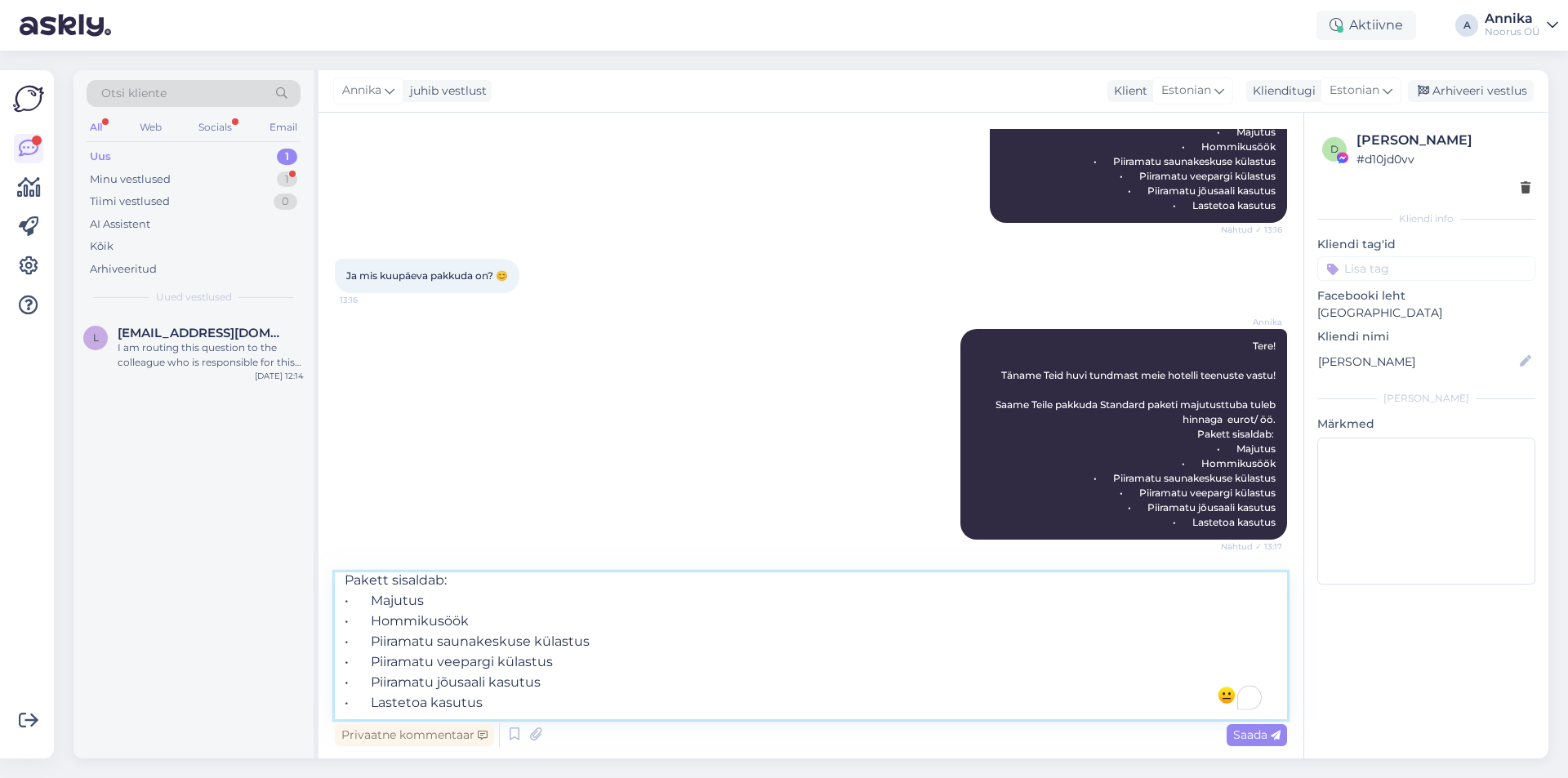
click at [547, 652] on textarea "Tere! Täname Teid huvi tundmast meie hotelli teenuste vastu! Saame Teile pakkud…" at bounding box center [811, 646] width 952 height 147
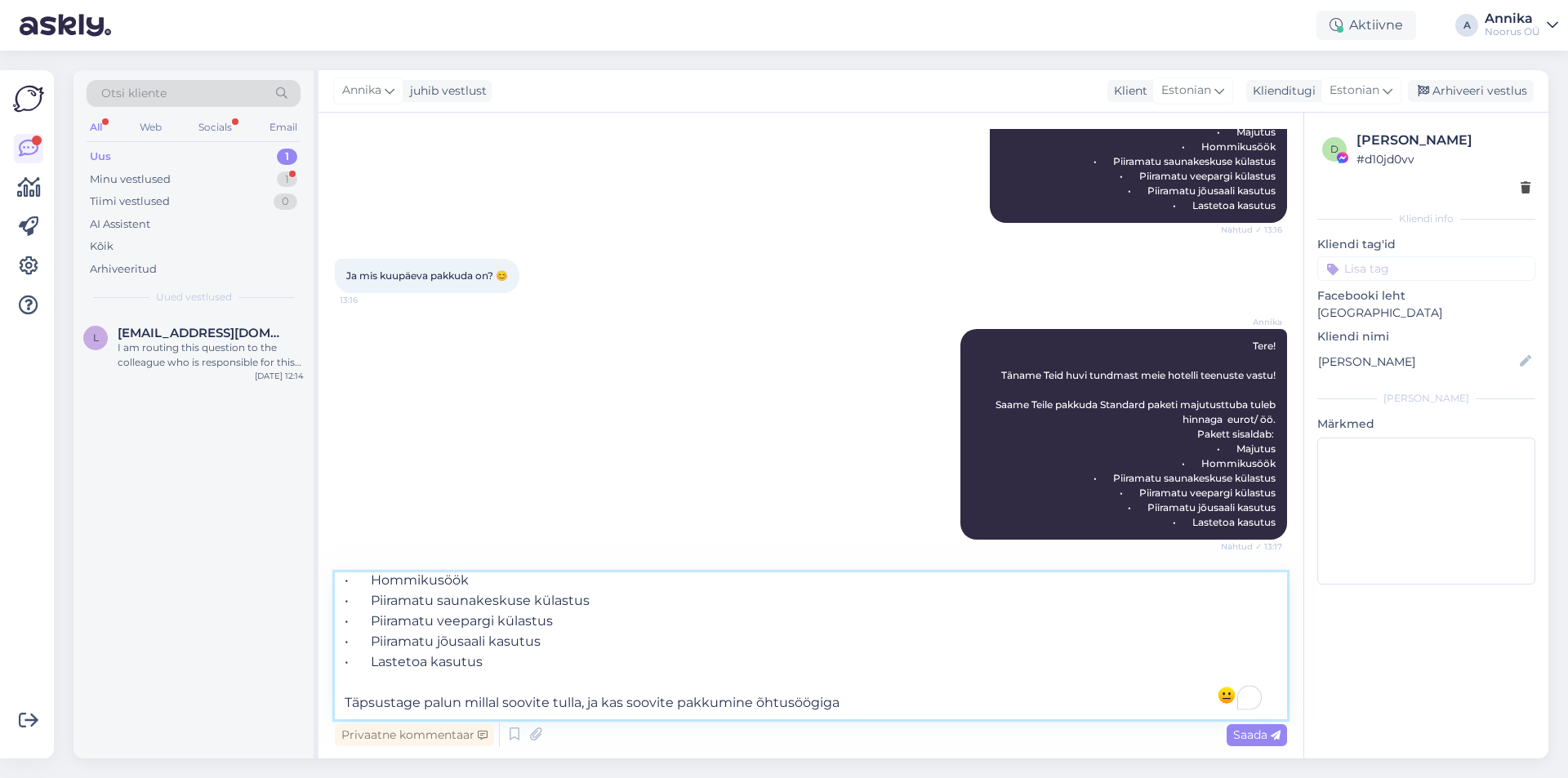
scroll to position [204, 0]
paste textarea "Kui Teile sobib selline variant, siis meelsasti broneerime [PERSON_NAME] jaoks …"
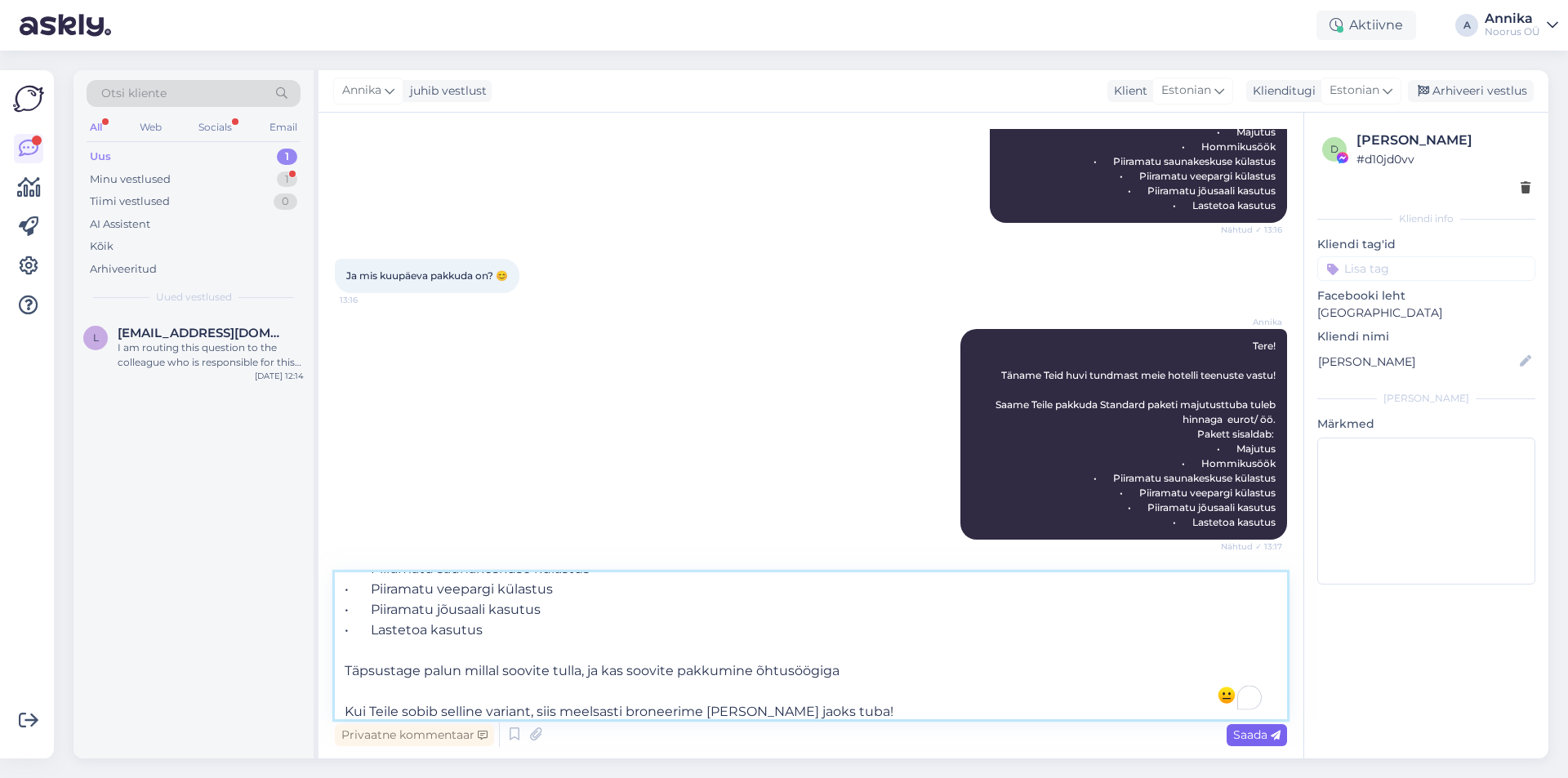
type textarea "Tere! Täname Teid huvi tundmast meie hotelli teenuste vastu! Saame Teile pakkud…"
click at [1238, 729] on span "Saada" at bounding box center [1257, 735] width 48 height 15
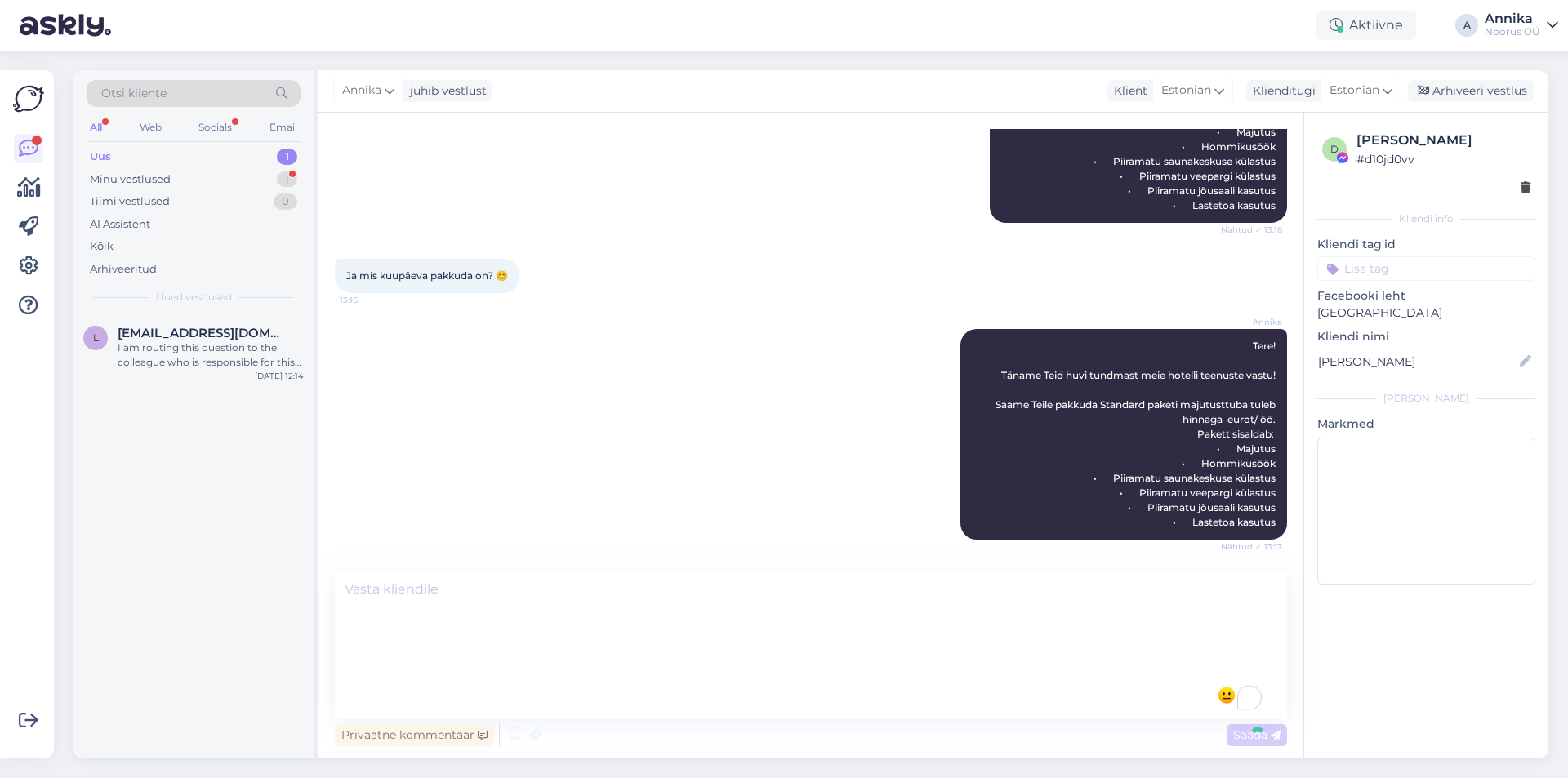
scroll to position [0, 0]
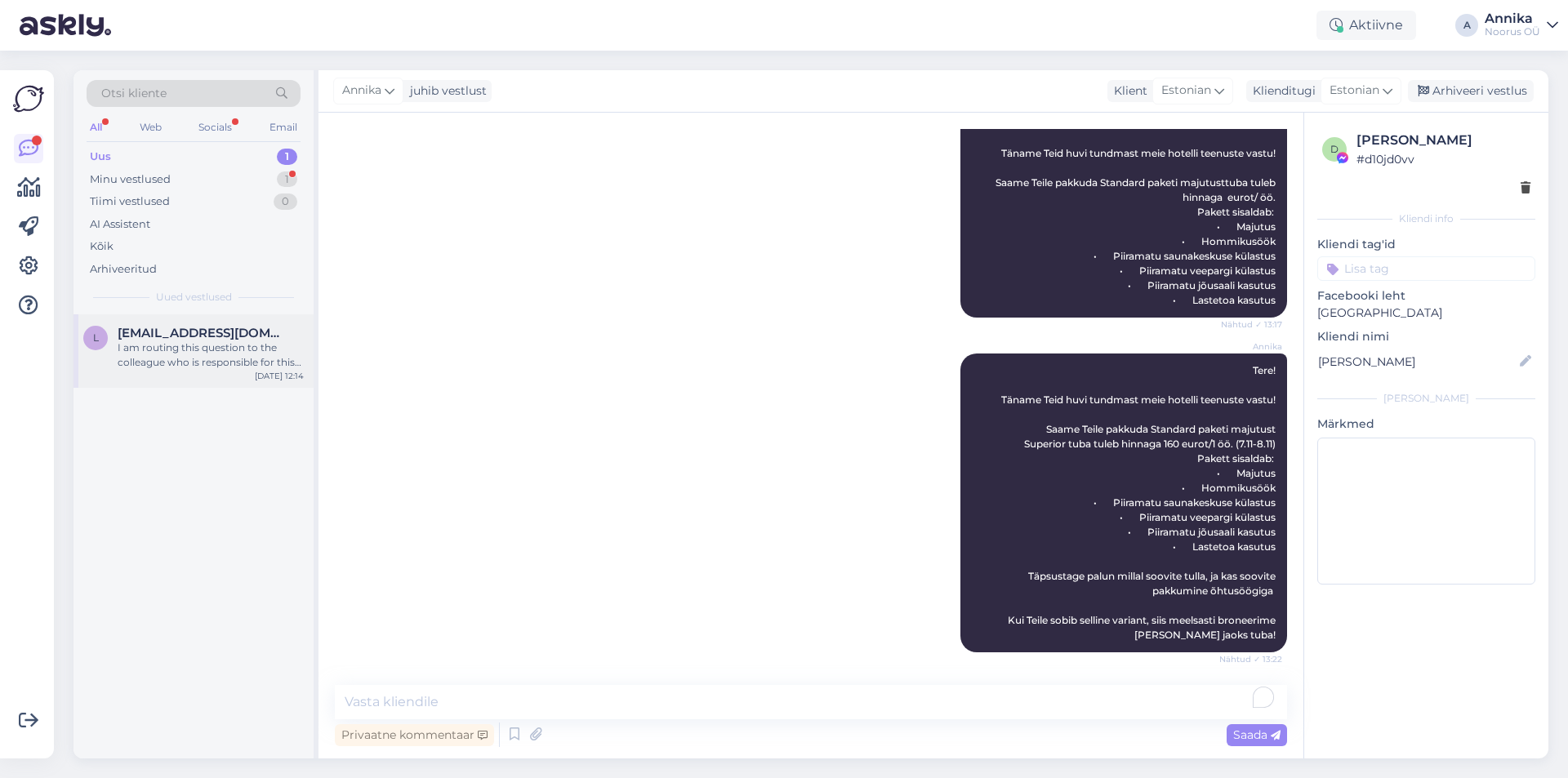
click at [196, 355] on div "I am routing this question to the colleague who is responsible for this topic. …" at bounding box center [210, 355] width 187 height 29
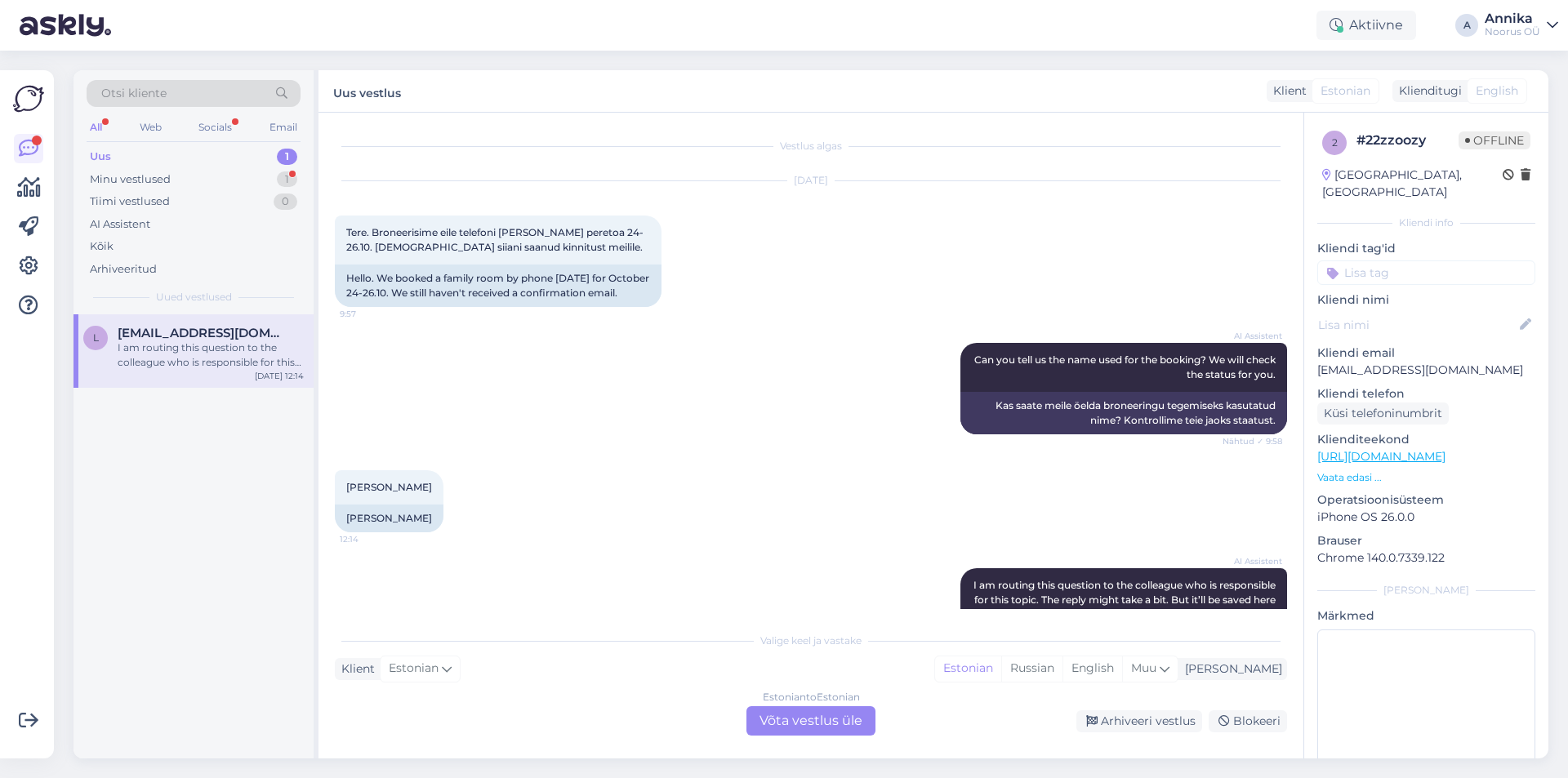
click at [833, 714] on div "Estonian to Estonian Võta vestlus üle" at bounding box center [811, 721] width 129 height 29
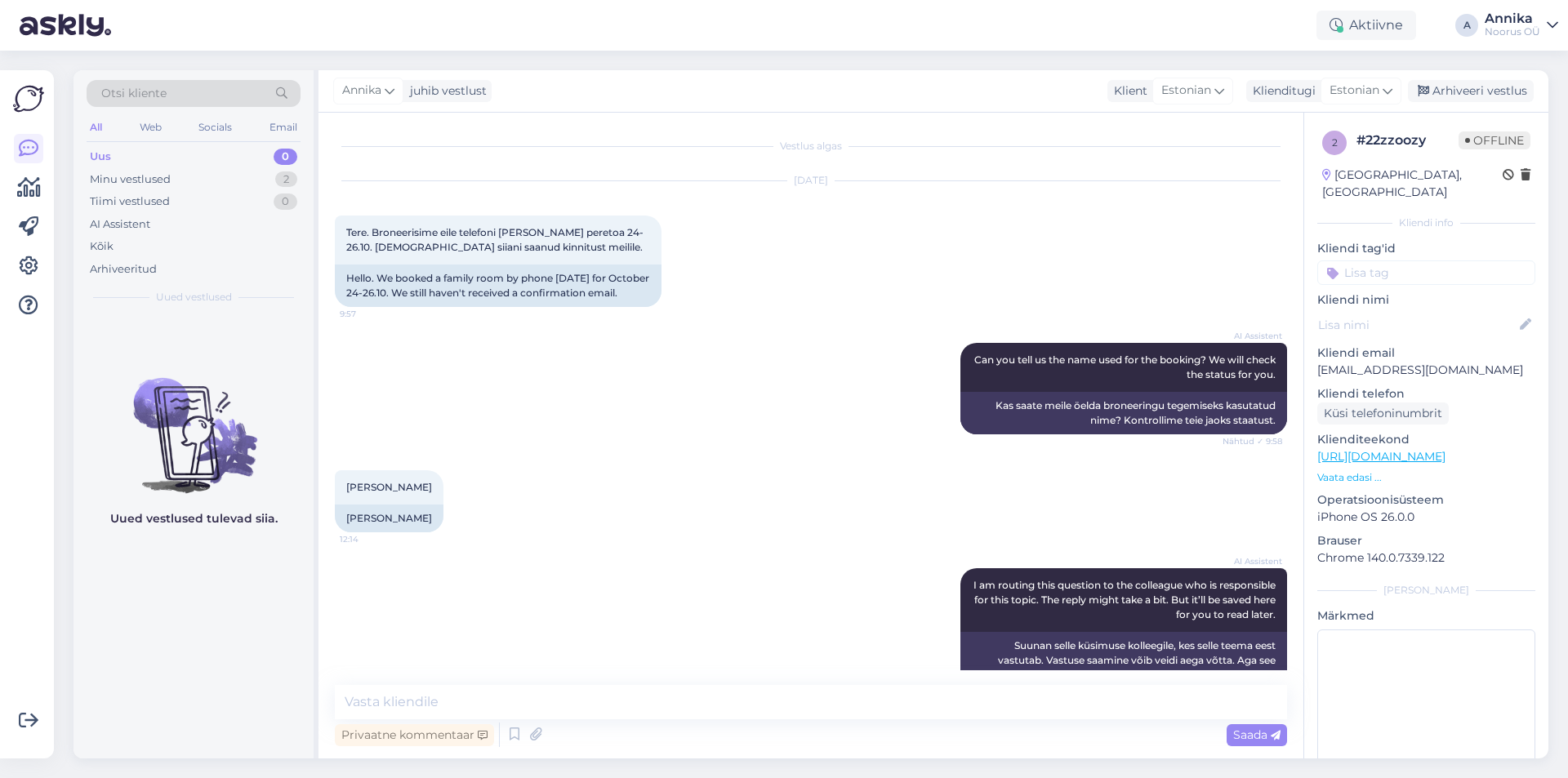
scroll to position [51, 0]
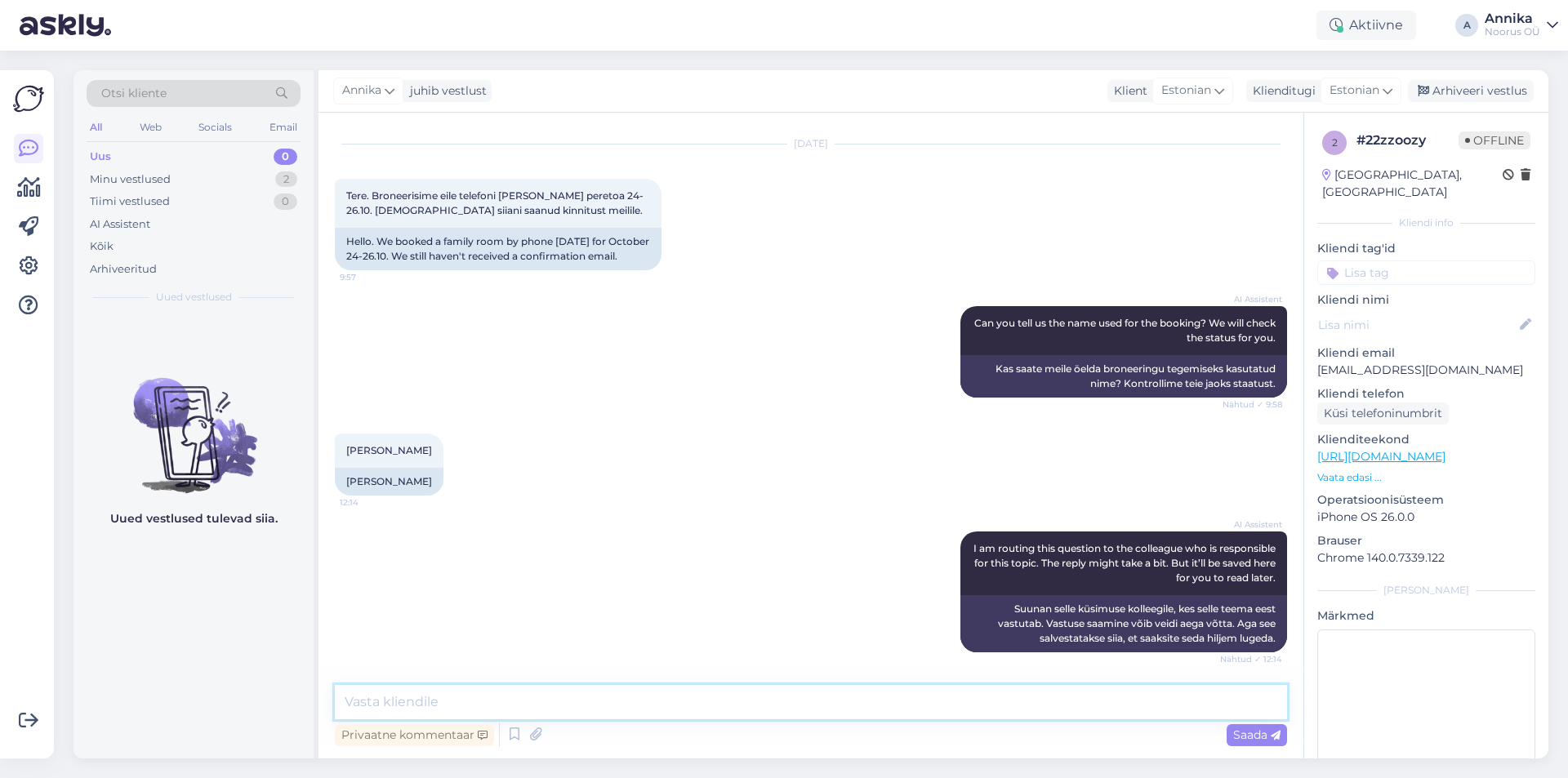
click at [662, 698] on textarea at bounding box center [811, 701] width 952 height 34
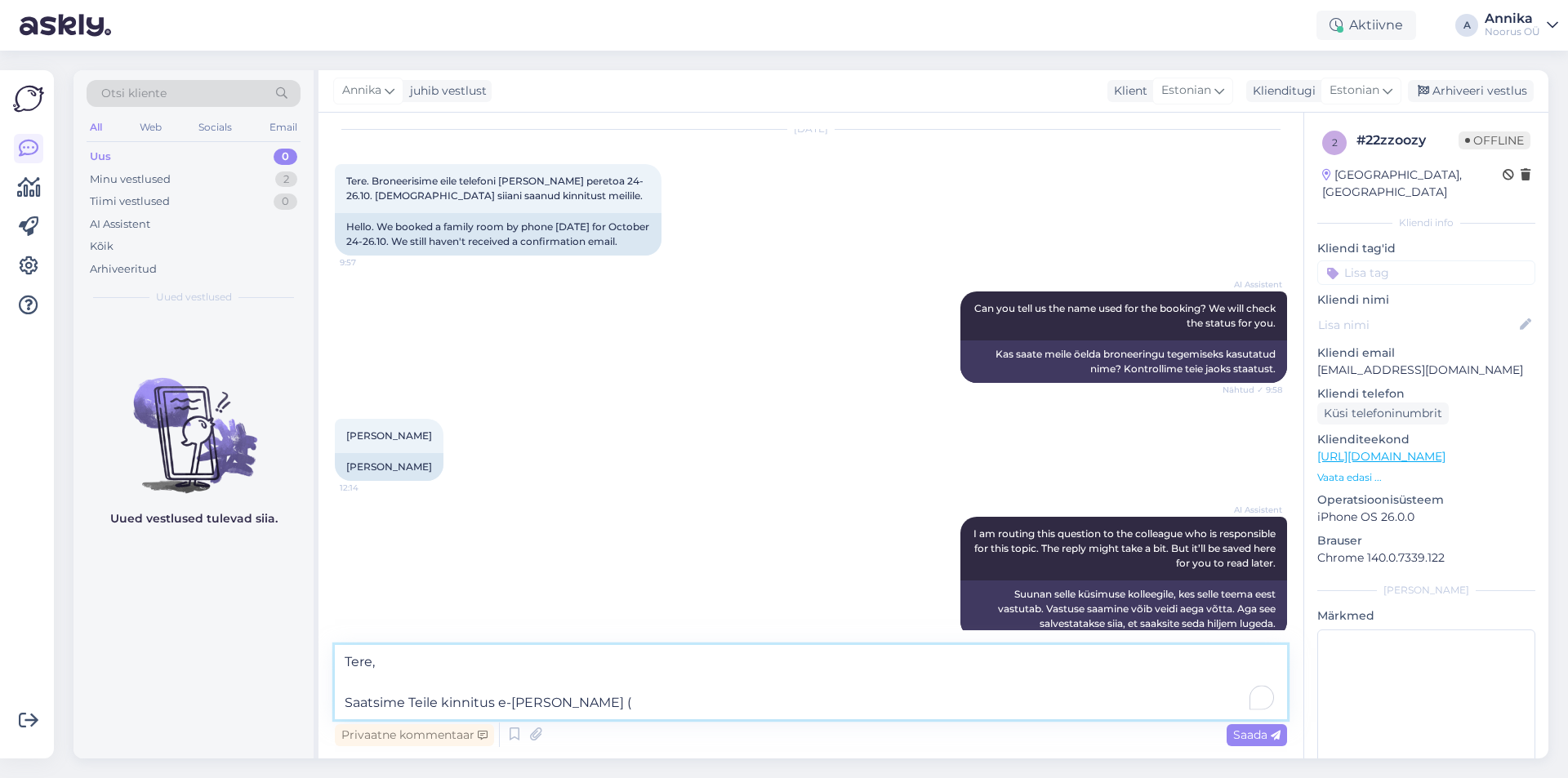
paste textarea "Kui Teile sobib selline variant, siis meelsasti broneerime [PERSON_NAME] jaoks …"
click at [494, 703] on textarea "Tere, Saatsime Teile kinnitus e-[PERSON_NAME] ([EMAIL_ADDRESS][DOMAIN_NAME]) ku…" at bounding box center [811, 682] width 952 height 74
click at [579, 705] on textarea "Tere, Saatsime Teile kinnitust e-[PERSON_NAME] ([EMAIL_ADDRESS][DOMAIN_NAME]) k…" at bounding box center [811, 682] width 952 height 74
type textarea "Tere, Saatsime Teile kinnitust e-[PERSON_NAME] ([EMAIL_ADDRESS][DOMAIN_NAME]) k…"
click at [1248, 731] on span "Saada" at bounding box center [1257, 735] width 48 height 15
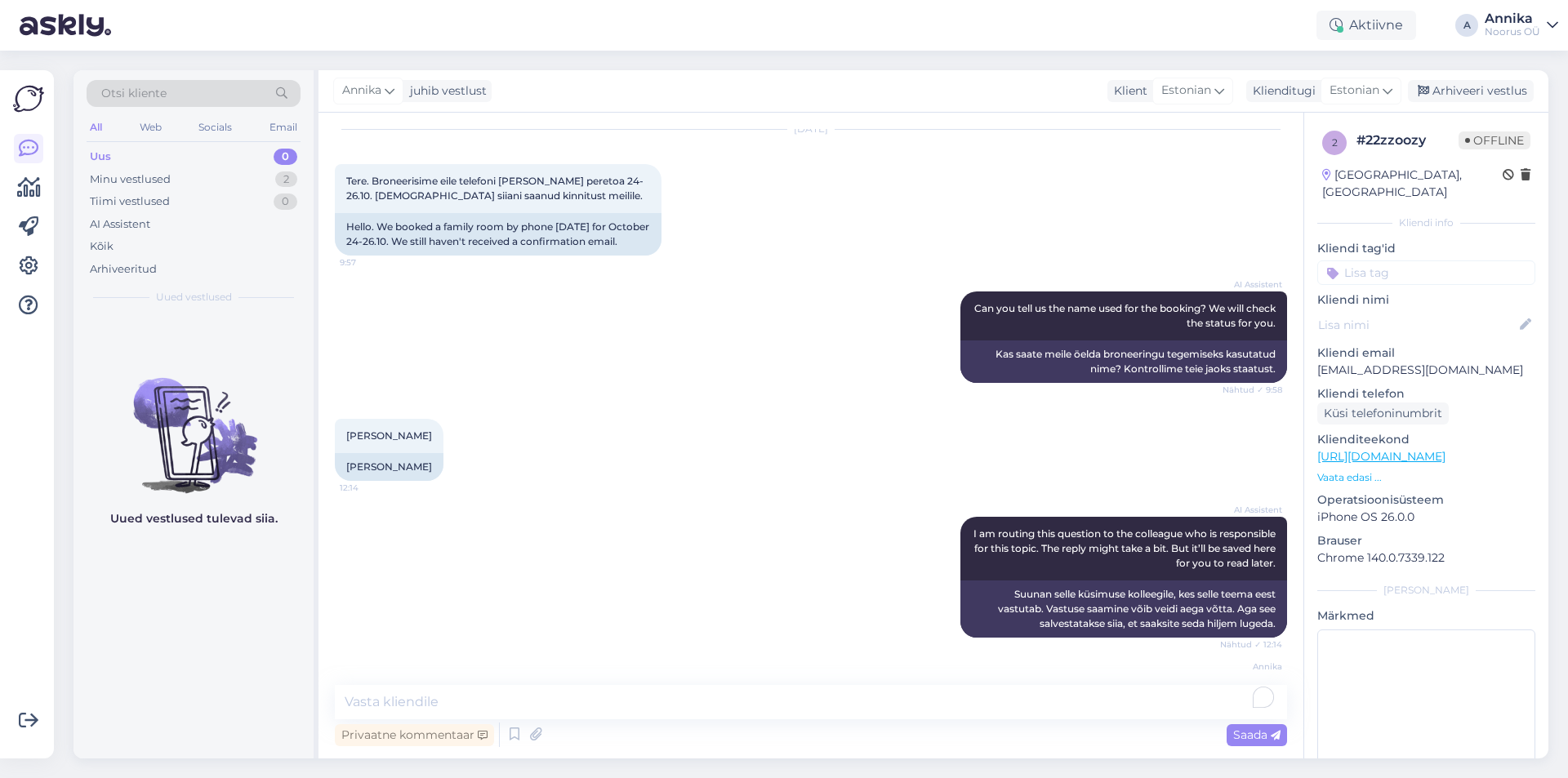
scroll to position [180, 0]
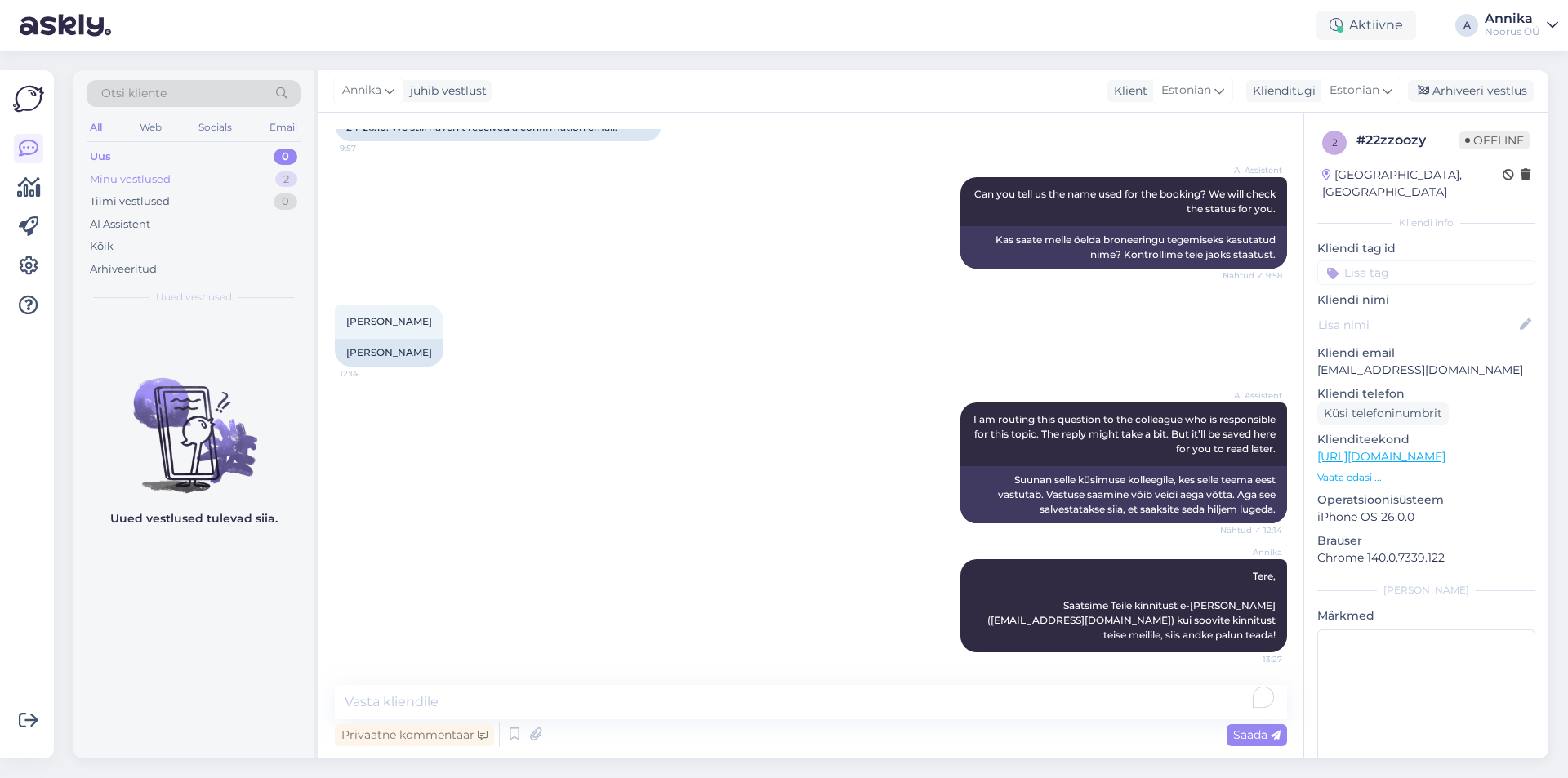
click at [163, 183] on div "Minu vestlused" at bounding box center [131, 180] width 81 height 17
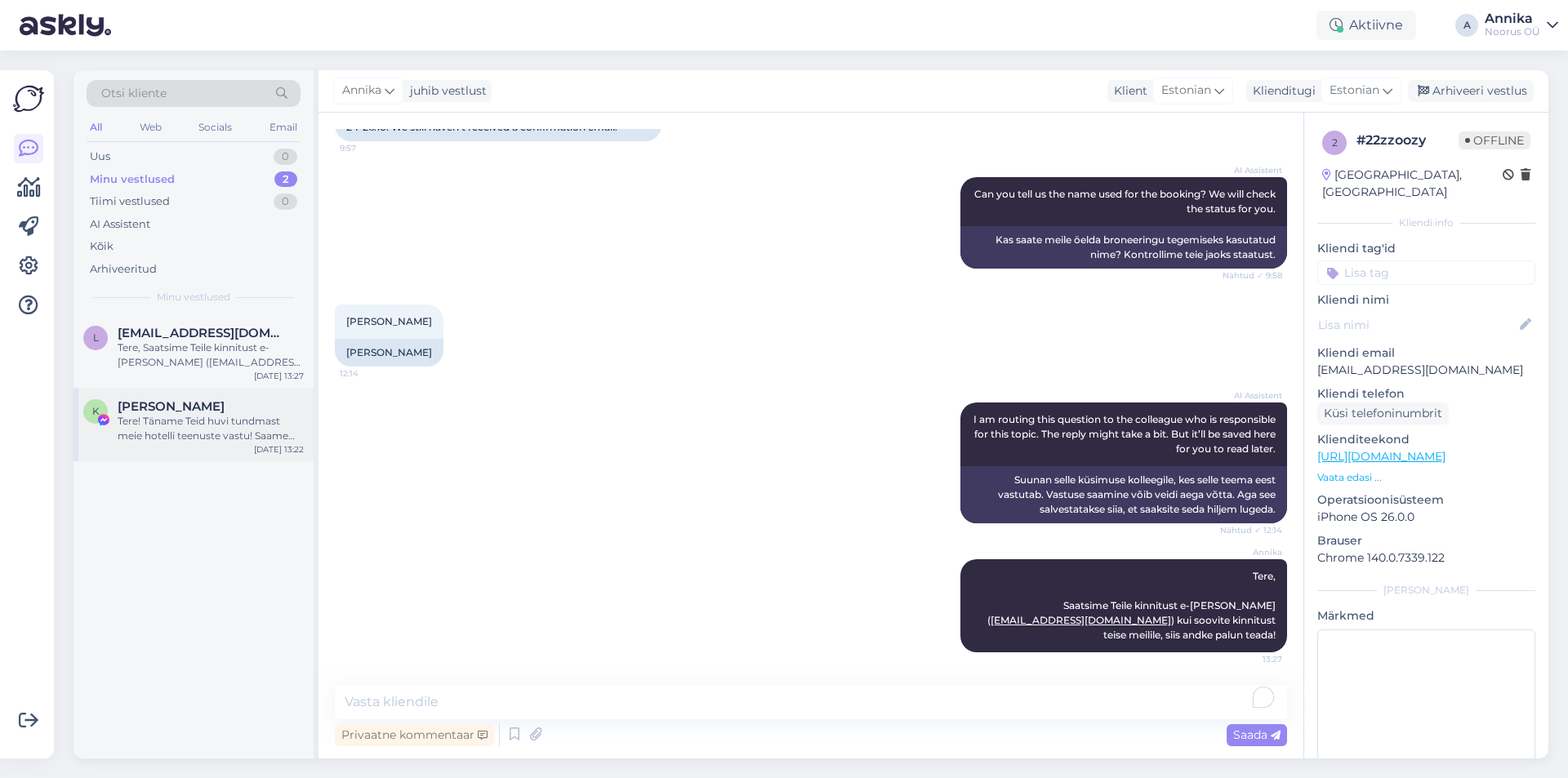
click at [190, 435] on div "Tere! Täname Teid huvi tundmast meie hotelli teenuste vastu! Saame Teile pakkud…" at bounding box center [210, 428] width 187 height 29
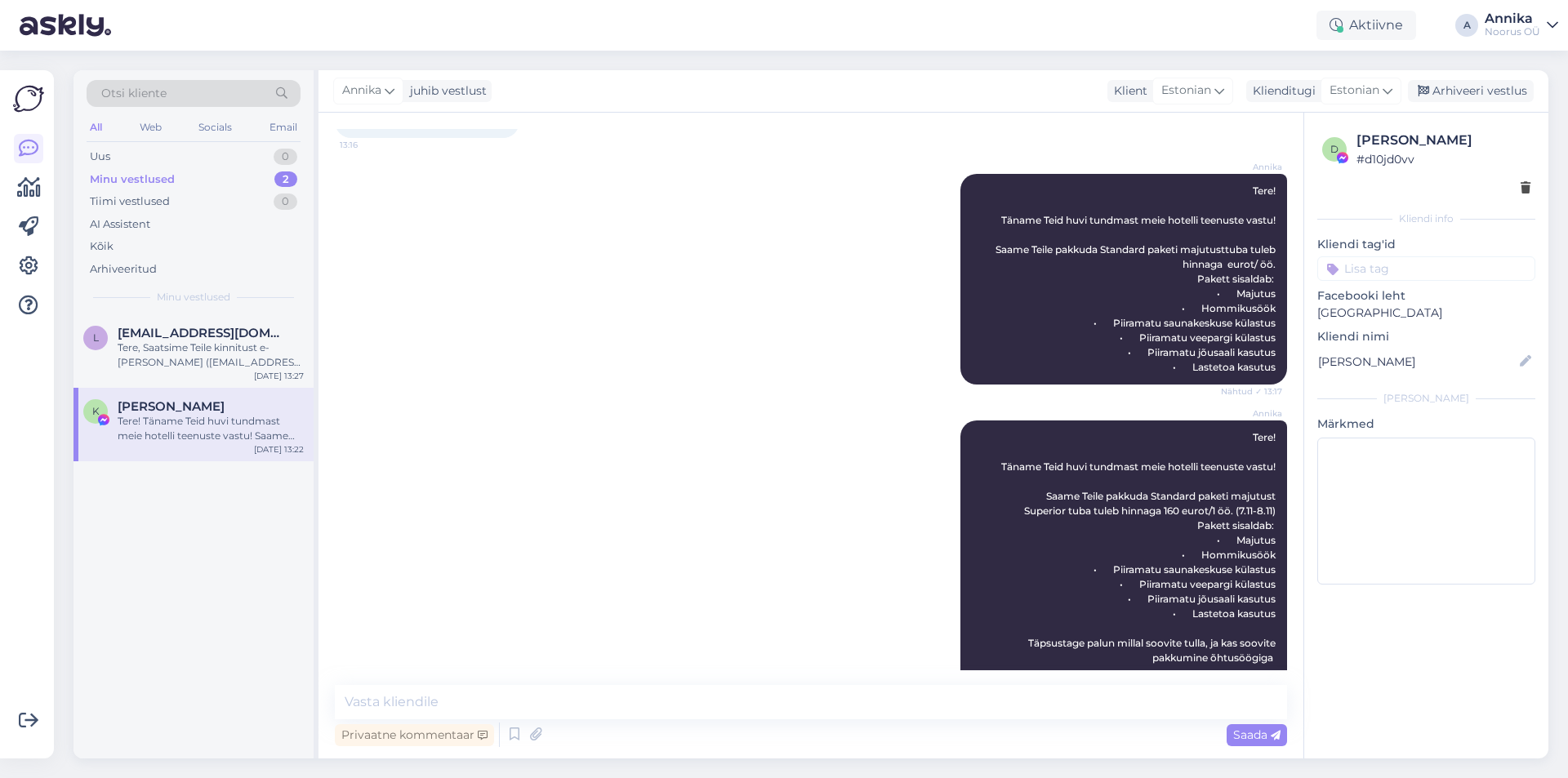
scroll to position [1507, 0]
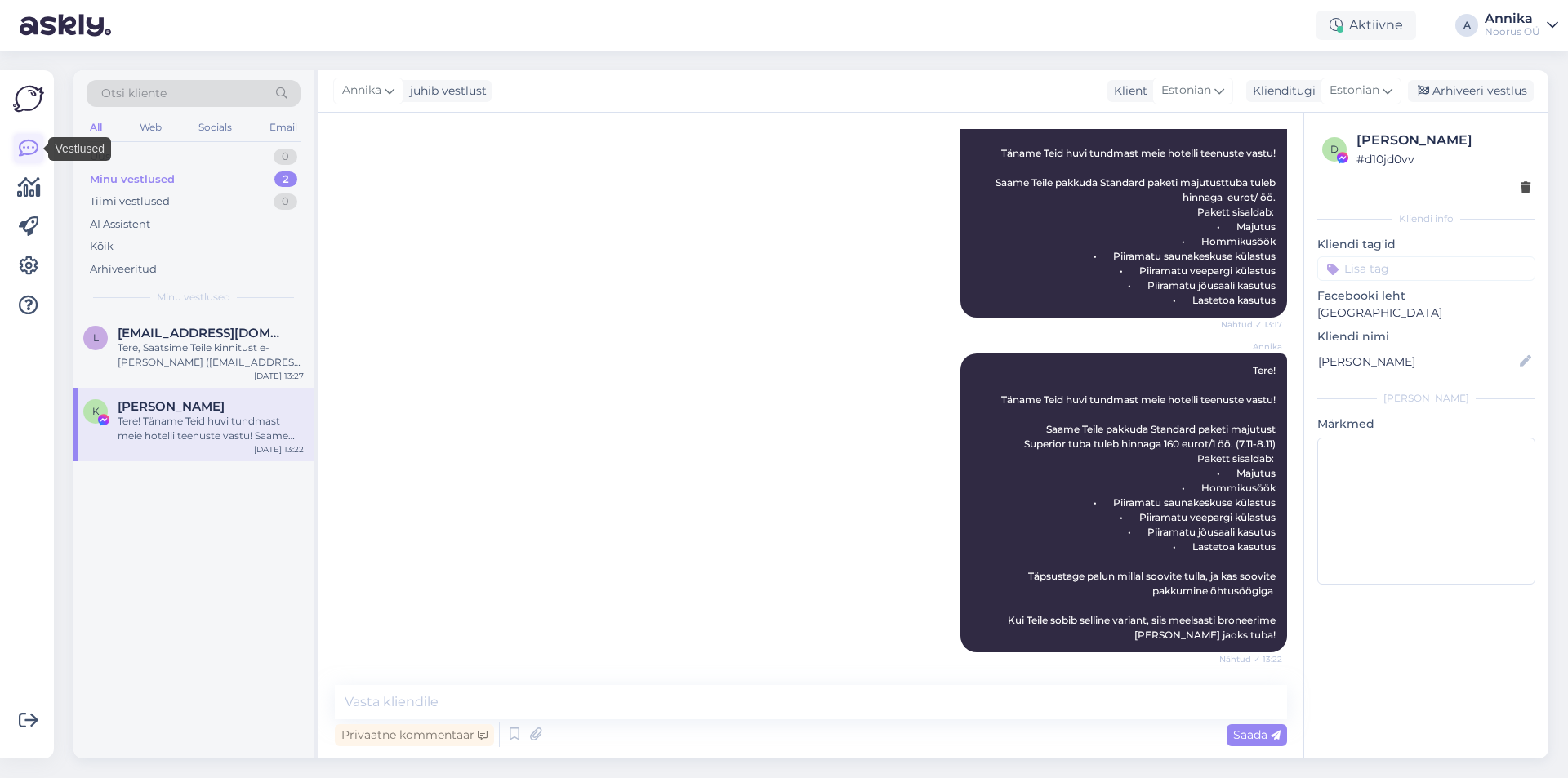
click at [34, 142] on icon at bounding box center [28, 148] width 19 height 19
